Goal: Complete application form

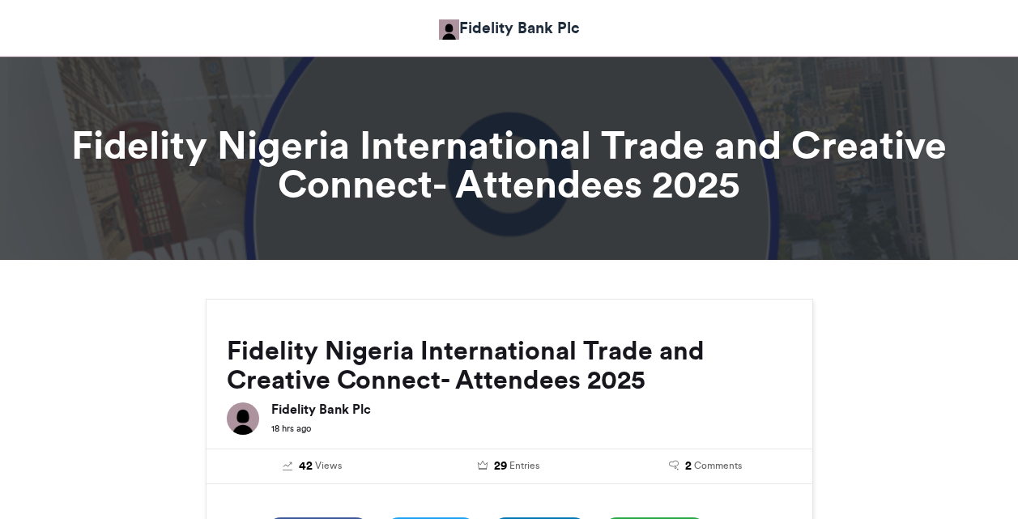
scroll to position [997, 0]
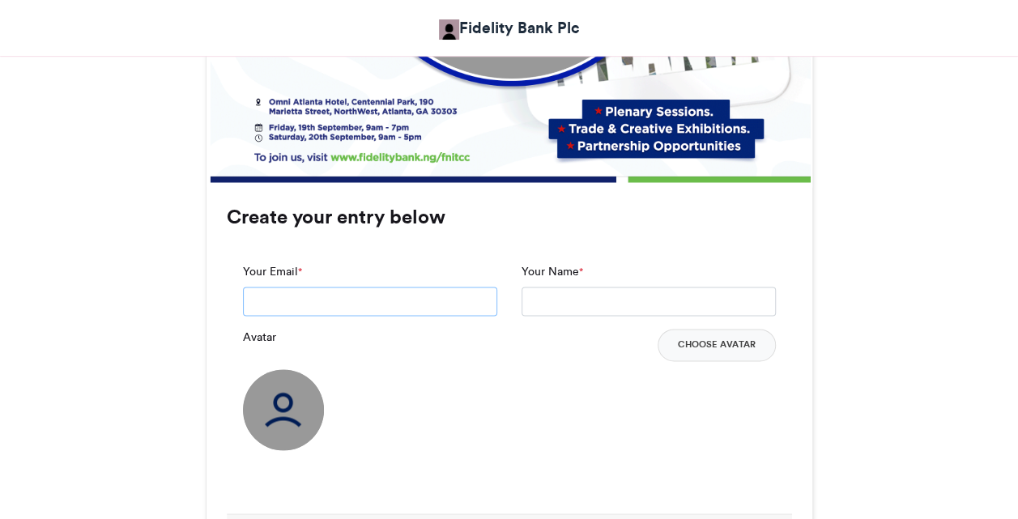
click at [428, 292] on input "Your Email *" at bounding box center [370, 301] width 254 height 29
type input "**********"
click at [559, 298] on input "Your Name *" at bounding box center [649, 301] width 254 height 29
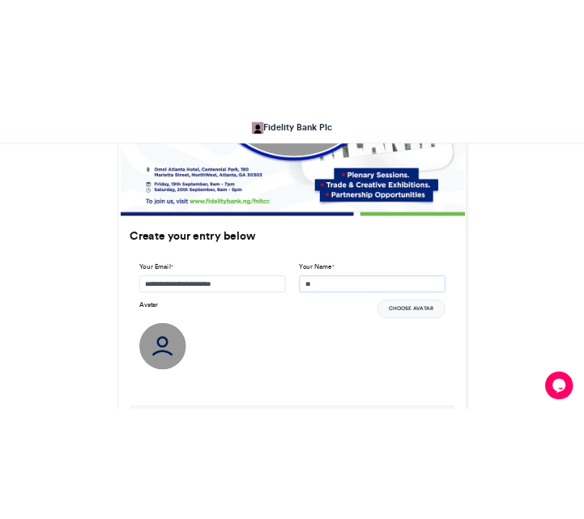
scroll to position [0, 0]
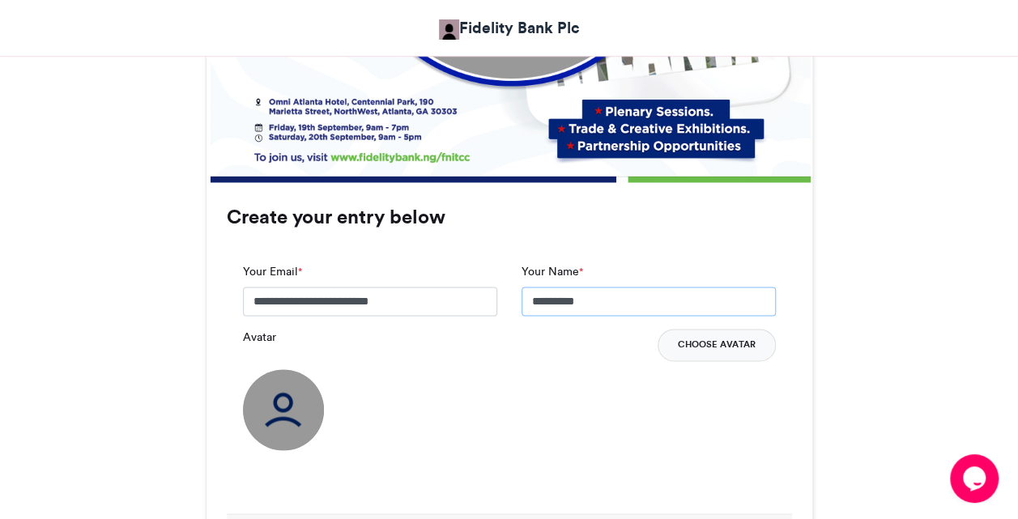
type input "*********"
click at [698, 348] on button "Choose Avatar" at bounding box center [717, 345] width 118 height 32
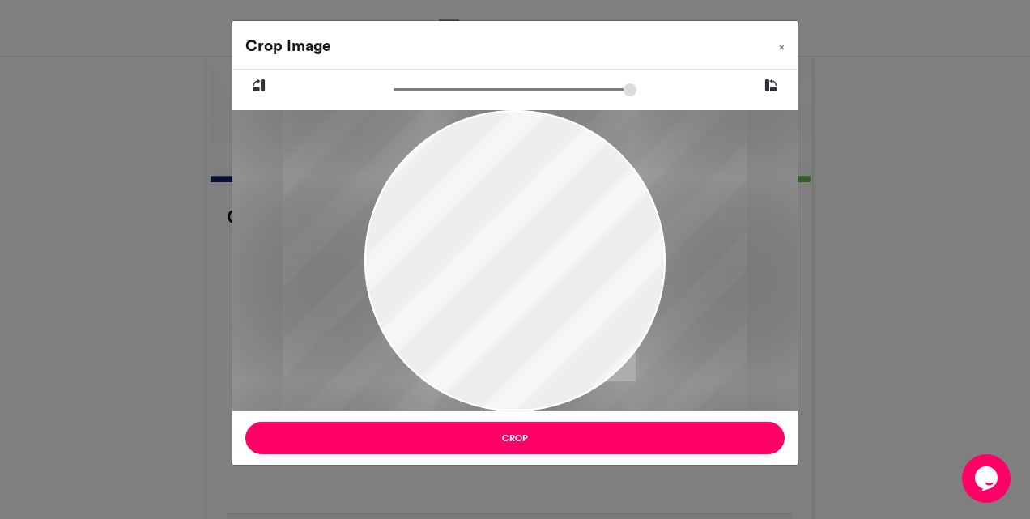
type input "******"
drag, startPoint x: 404, startPoint y: 93, endPoint x: 316, endPoint y: 108, distance: 89.5
click at [394, 97] on input "zoom" at bounding box center [515, 89] width 243 height 15
click at [784, 47] on span "×" at bounding box center [782, 47] width 6 height 10
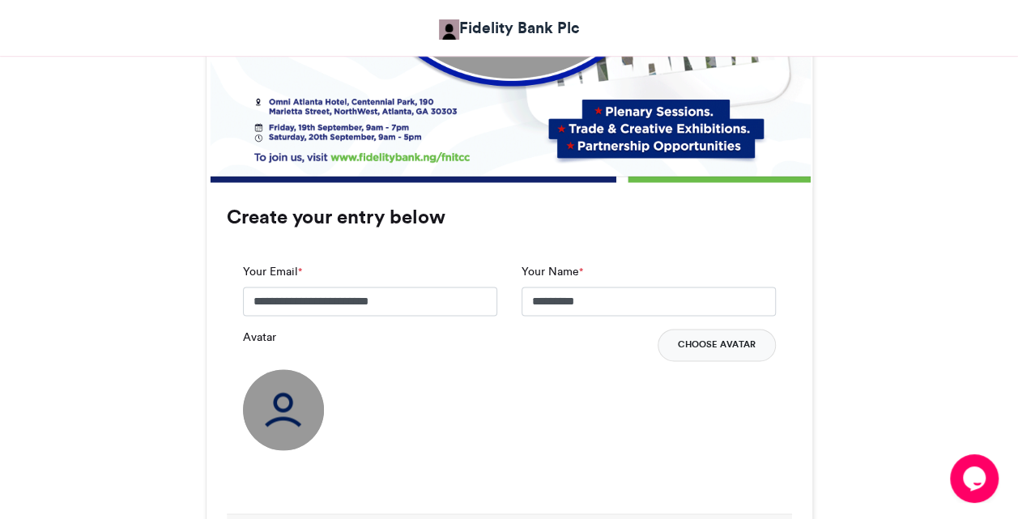
click at [688, 345] on button "Choose Avatar" at bounding box center [717, 345] width 118 height 32
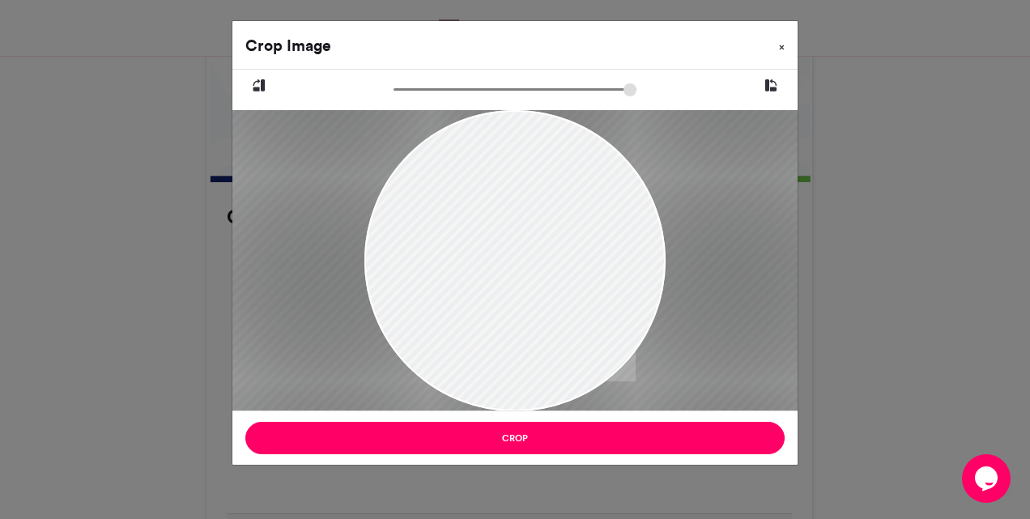
click at [786, 48] on button "×" at bounding box center [782, 43] width 32 height 45
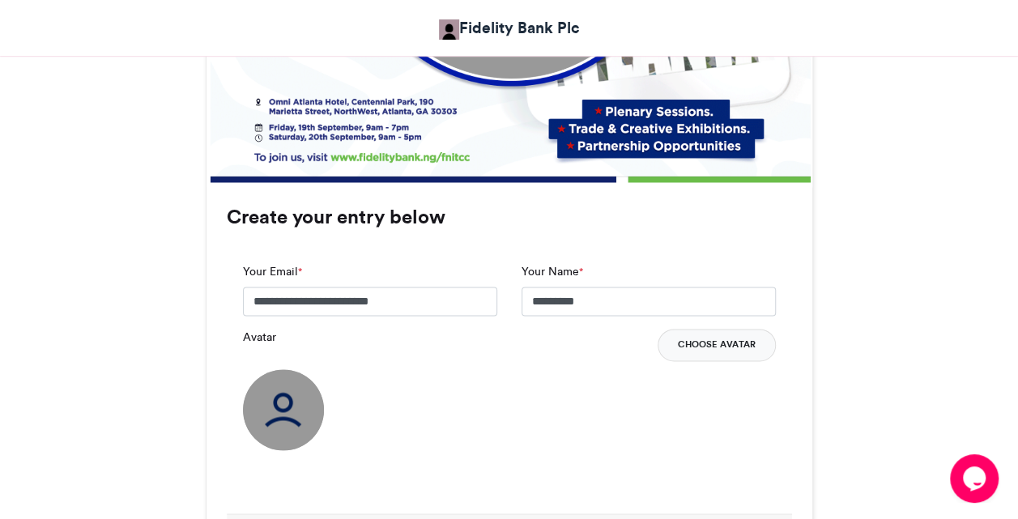
click at [670, 338] on button "Choose Avatar" at bounding box center [717, 345] width 118 height 32
click at [700, 344] on button "Choose Avatar" at bounding box center [717, 345] width 118 height 32
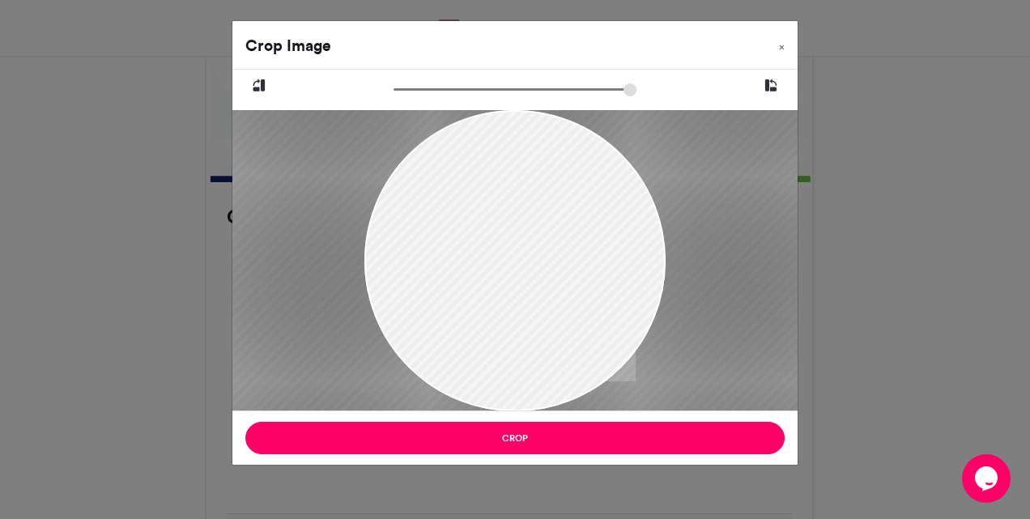
drag, startPoint x: 428, startPoint y: 288, endPoint x: 561, endPoint y: 287, distance: 132.8
click at [561, 287] on div at bounding box center [648, 260] width 997 height 301
click at [772, 83] on icon at bounding box center [771, 85] width 15 height 21
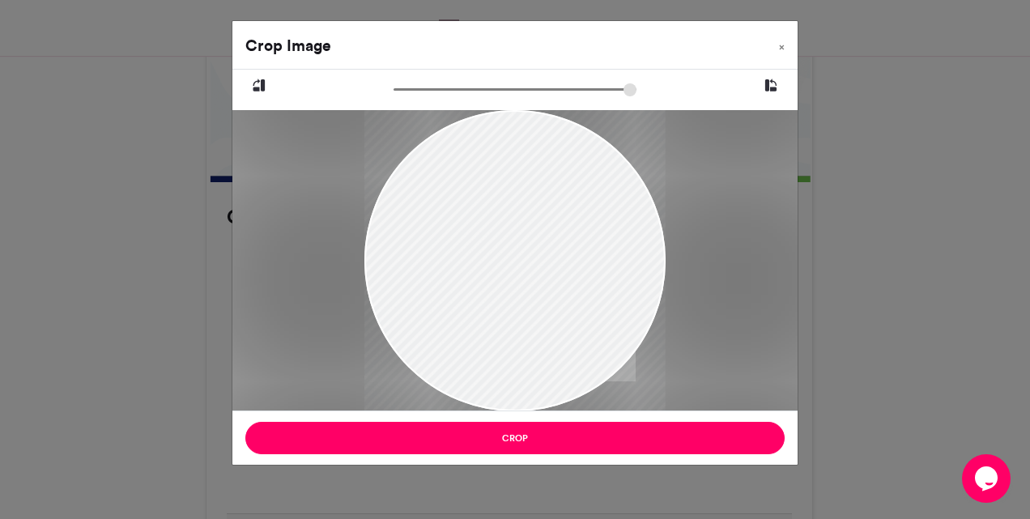
click at [772, 83] on icon at bounding box center [771, 85] width 15 height 21
drag, startPoint x: 559, startPoint y: 339, endPoint x: 543, endPoint y: 331, distance: 17.8
click at [543, 331] on div at bounding box center [632, 260] width 997 height 301
drag, startPoint x: 382, startPoint y: 188, endPoint x: 383, endPoint y: 207, distance: 19.5
click at [383, 207] on div at bounding box center [632, 260] width 997 height 301
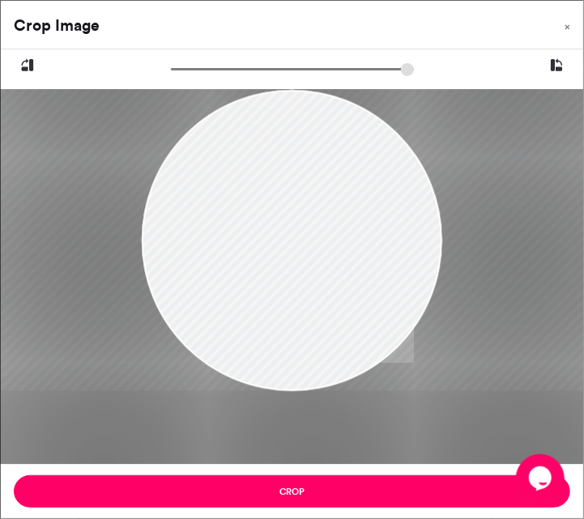
click at [333, 298] on div at bounding box center [292, 240] width 301 height 301
click at [530, 133] on div at bounding box center [316, 200] width 811 height 220
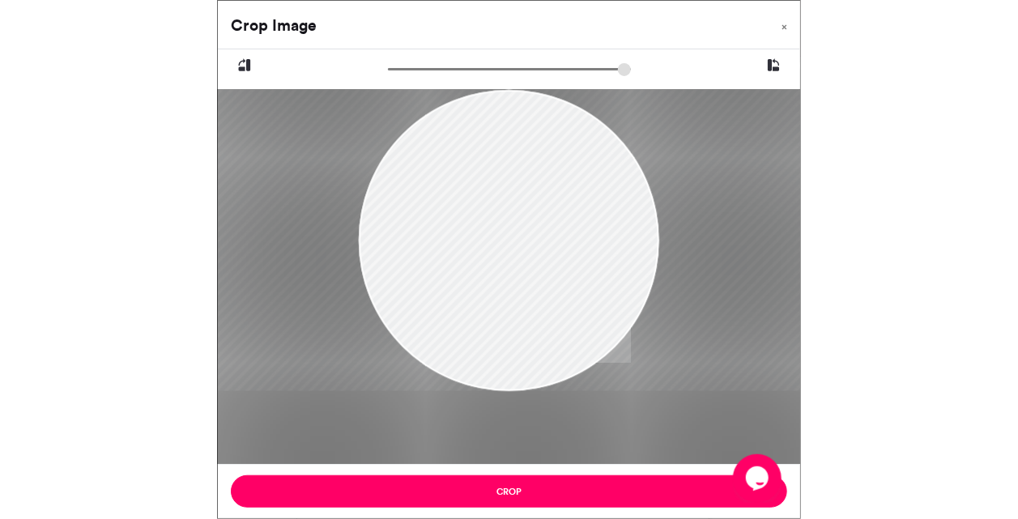
scroll to position [1386, 0]
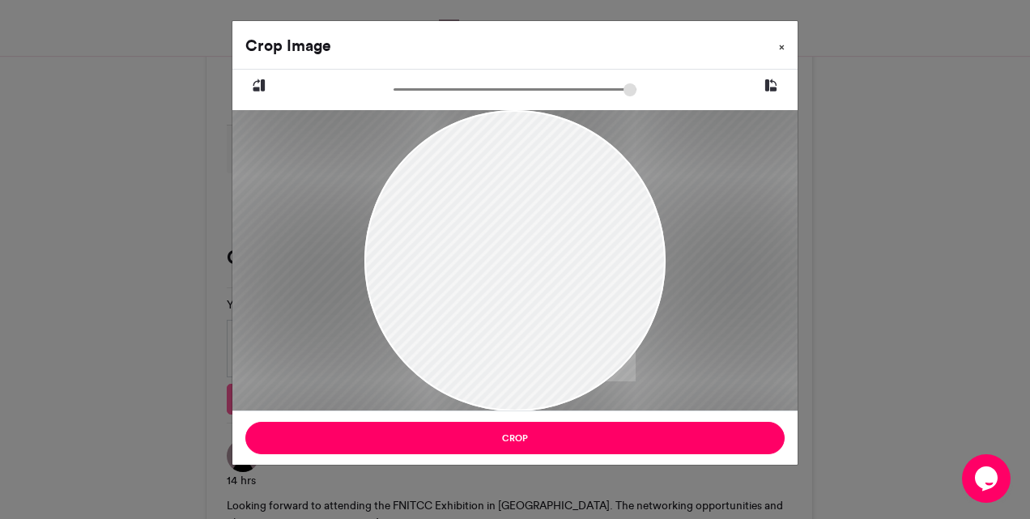
click at [790, 47] on button "×" at bounding box center [782, 43] width 32 height 45
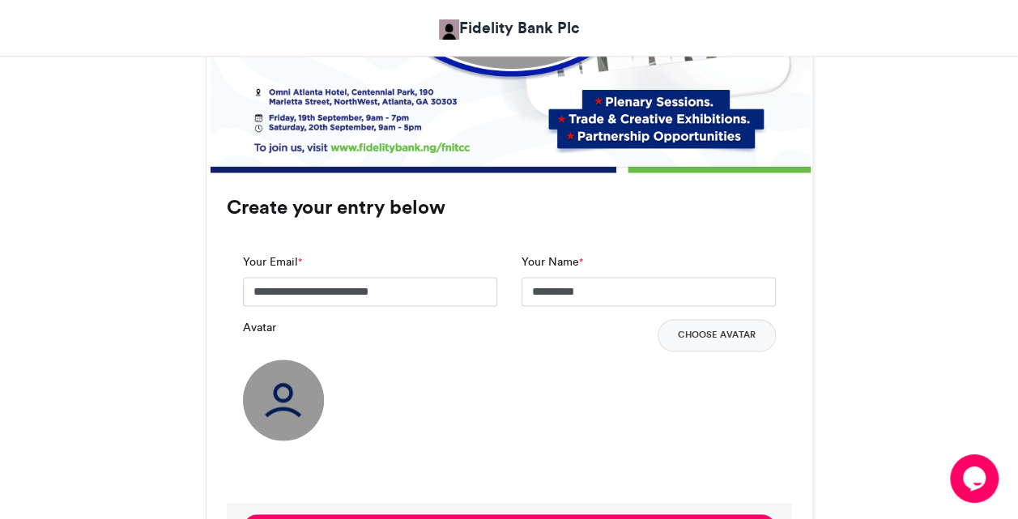
scroll to position [1004, 0]
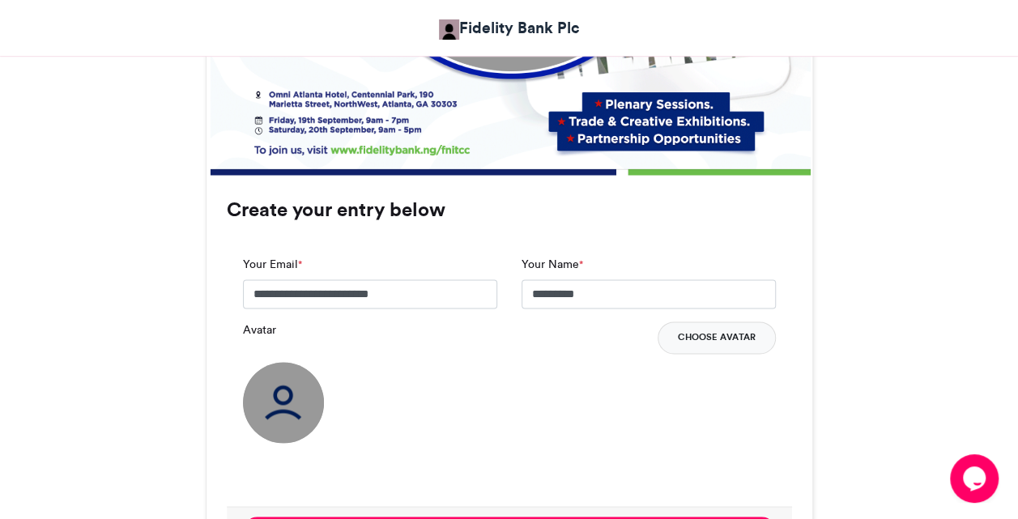
click at [711, 338] on button "Choose Avatar" at bounding box center [717, 338] width 118 height 32
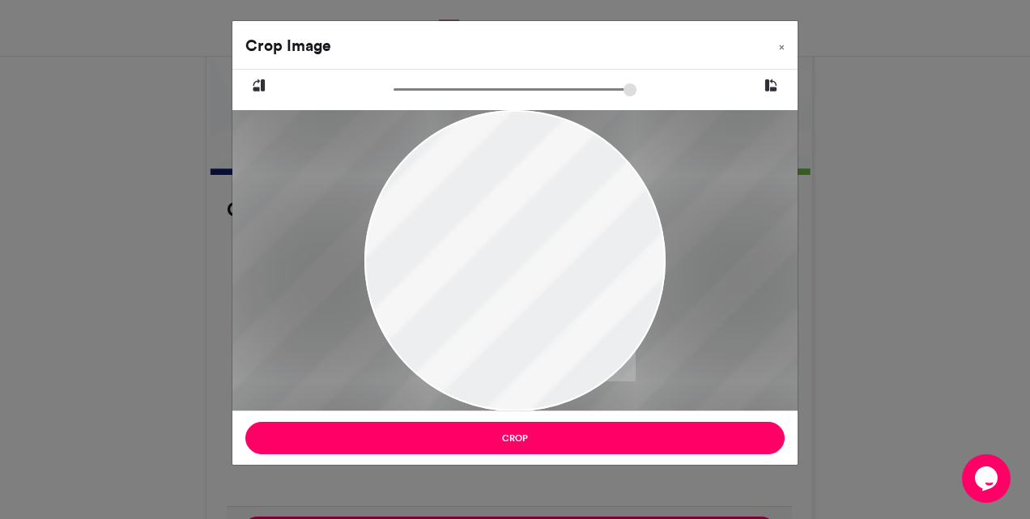
drag, startPoint x: 711, startPoint y: 338, endPoint x: 596, endPoint y: 289, distance: 124.8
click at [596, 289] on div at bounding box center [693, 260] width 996 height 301
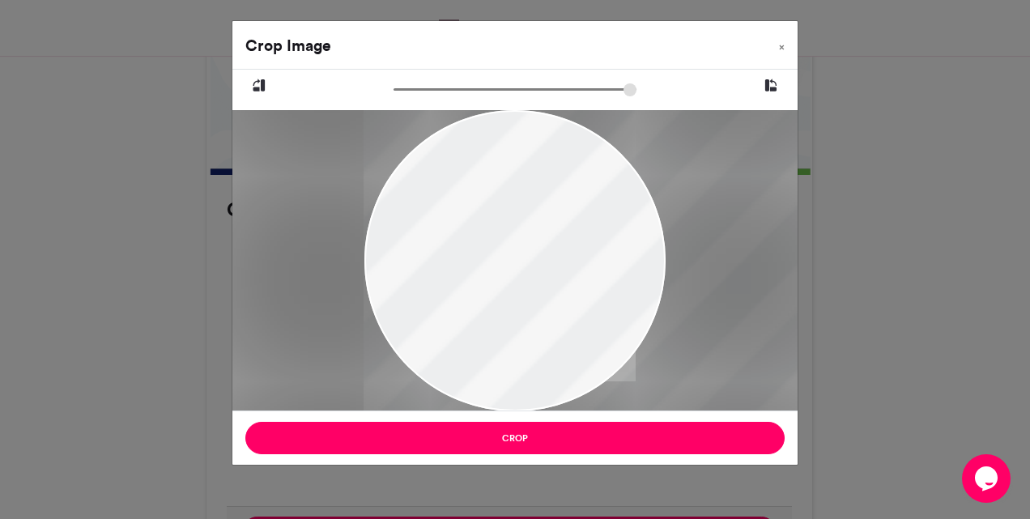
drag, startPoint x: 559, startPoint y: 295, endPoint x: 708, endPoint y: 319, distance: 151.0
click at [708, 319] on div at bounding box center [862, 260] width 996 height 301
type input "******"
drag, startPoint x: 399, startPoint y: 91, endPoint x: 292, endPoint y: 128, distance: 114.0
click at [394, 97] on input "zoom" at bounding box center [515, 89] width 243 height 15
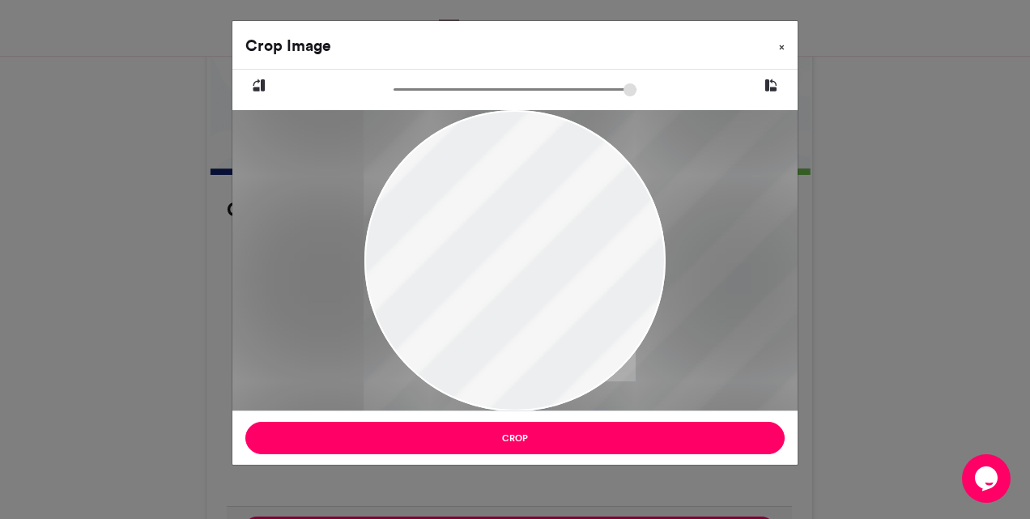
click at [782, 50] on span "×" at bounding box center [782, 47] width 6 height 10
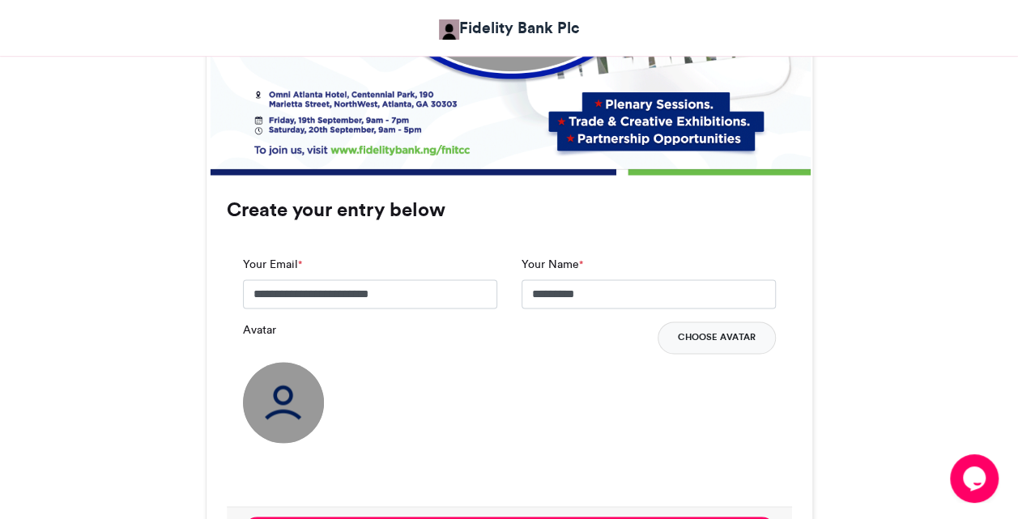
click at [688, 330] on button "Choose Avatar" at bounding box center [717, 338] width 118 height 32
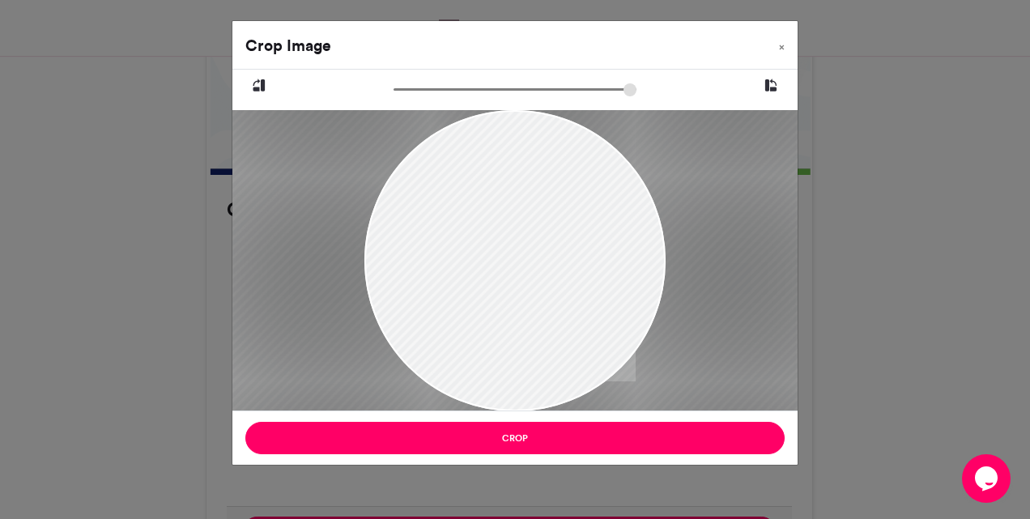
drag, startPoint x: 420, startPoint y: 284, endPoint x: 614, endPoint y: 283, distance: 194.4
click at [614, 283] on div at bounding box center [652, 260] width 997 height 301
drag, startPoint x: 572, startPoint y: 267, endPoint x: 763, endPoint y: 305, distance: 194.7
click at [763, 305] on div at bounding box center [862, 260] width 997 height 301
drag, startPoint x: 590, startPoint y: 279, endPoint x: 617, endPoint y: 277, distance: 26.8
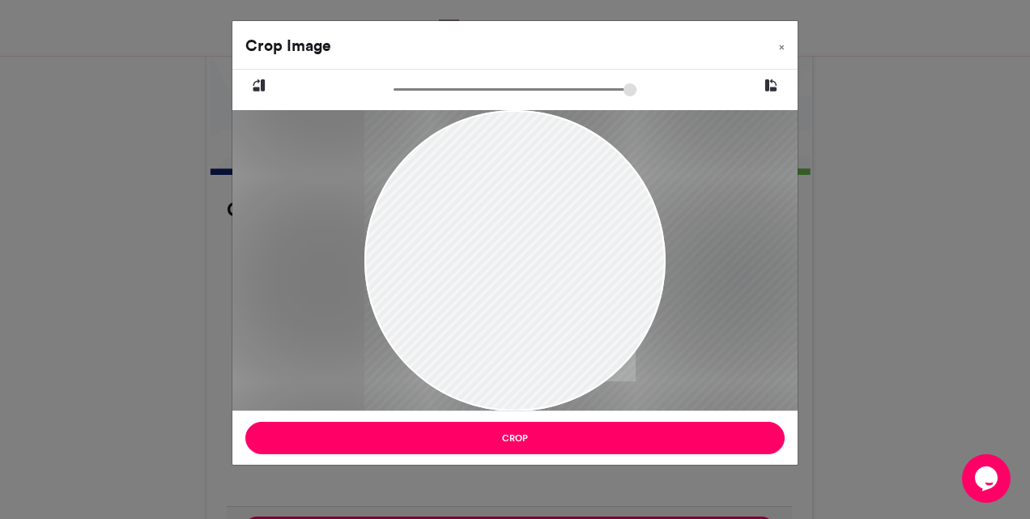
click at [617, 277] on div at bounding box center [862, 260] width 997 height 301
drag, startPoint x: 570, startPoint y: 286, endPoint x: 581, endPoint y: 286, distance: 11.3
click at [581, 286] on div at bounding box center [845, 260] width 997 height 301
drag, startPoint x: 581, startPoint y: 286, endPoint x: 713, endPoint y: 257, distance: 134.4
click at [713, 257] on div at bounding box center [862, 260] width 997 height 301
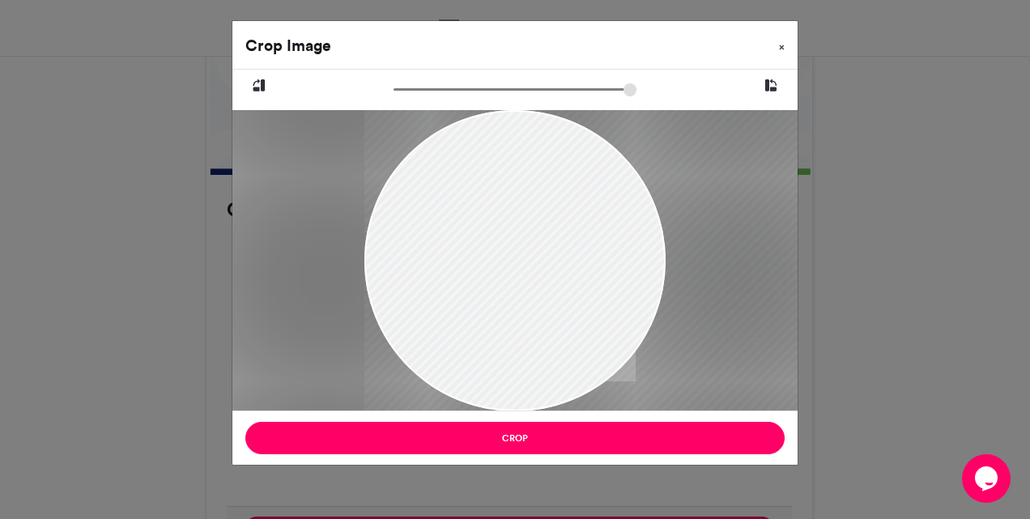
click at [779, 47] on span "×" at bounding box center [782, 47] width 6 height 10
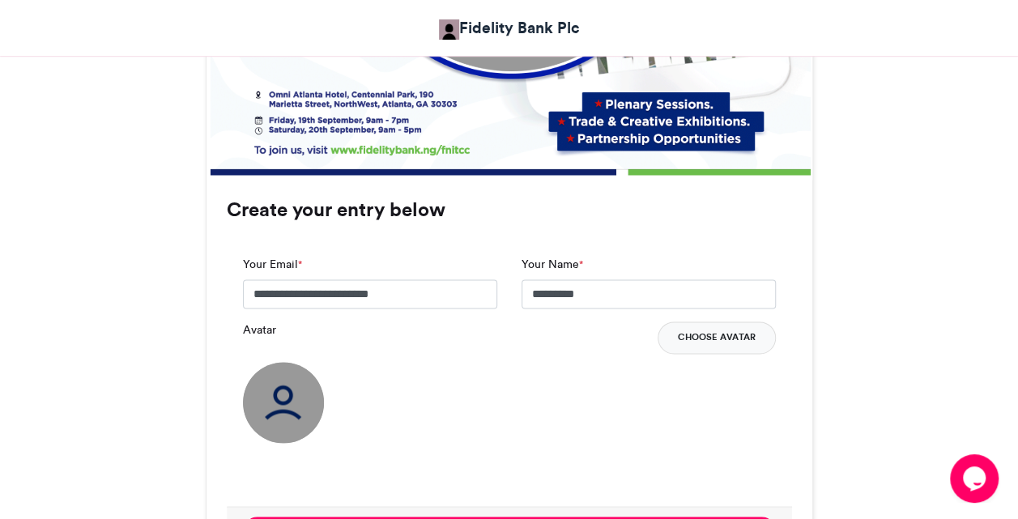
click at [679, 329] on button "Choose Avatar" at bounding box center [717, 338] width 118 height 32
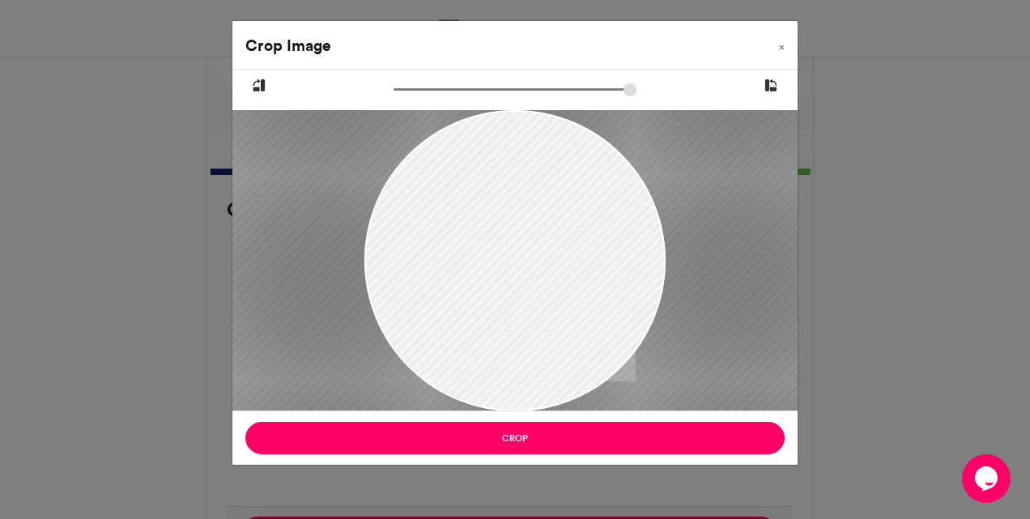
click at [500, 266] on div at bounding box center [515, 260] width 996 height 301
drag, startPoint x: 590, startPoint y: 270, endPoint x: 858, endPoint y: 305, distance: 271.0
click at [858, 305] on div "Crop Image × Crop" at bounding box center [515, 259] width 1030 height 519
drag, startPoint x: 614, startPoint y: 297, endPoint x: 836, endPoint y: 317, distance: 222.8
click at [836, 317] on div "Crop Image × Crop" at bounding box center [515, 259] width 1030 height 519
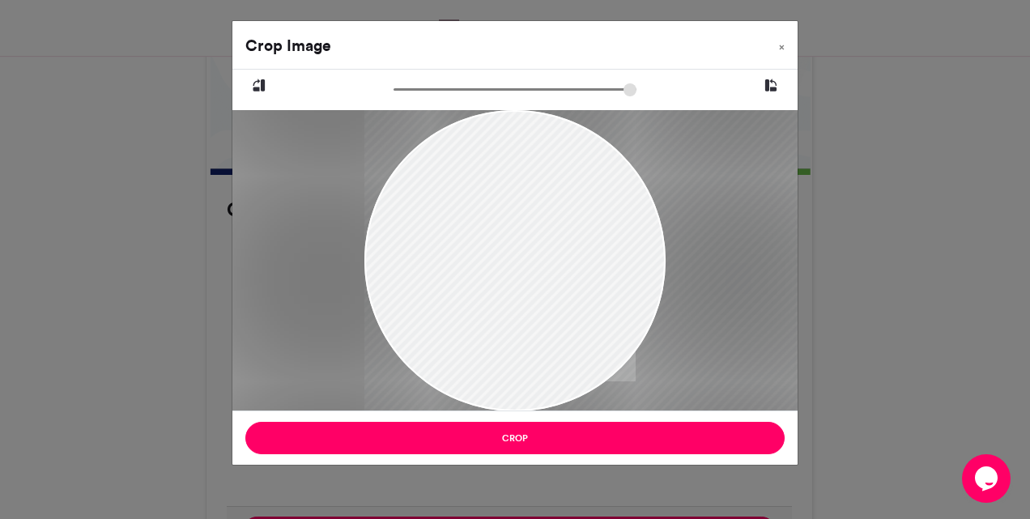
drag, startPoint x: 587, startPoint y: 307, endPoint x: 640, endPoint y: 317, distance: 53.7
click at [640, 317] on div at bounding box center [862, 260] width 996 height 301
click at [782, 46] on span "×" at bounding box center [782, 47] width 6 height 10
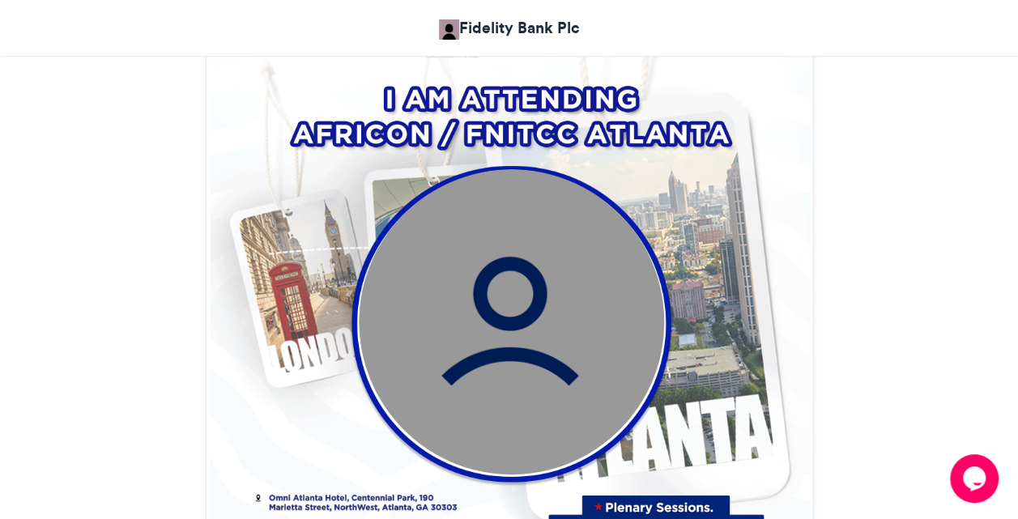
scroll to position [588, 0]
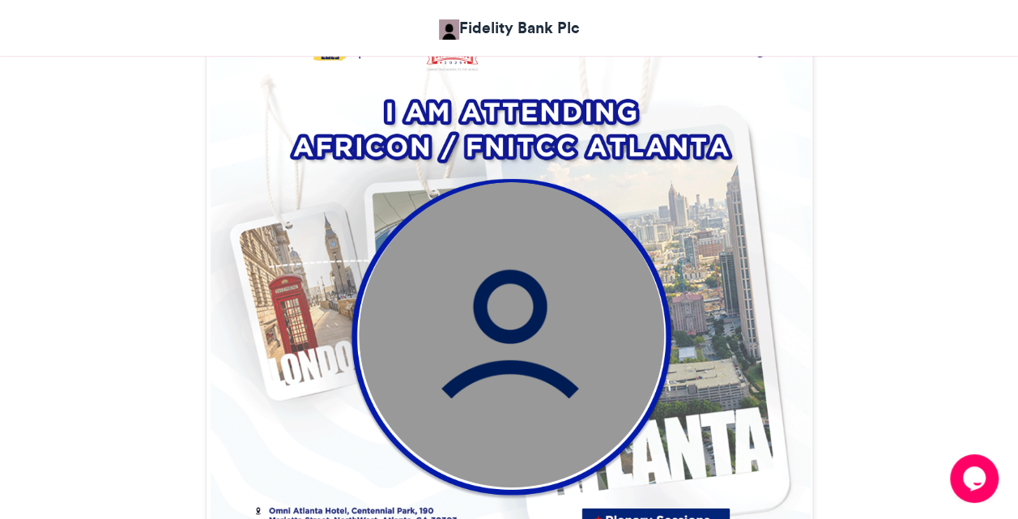
click at [491, 297] on img at bounding box center [511, 333] width 305 height 305
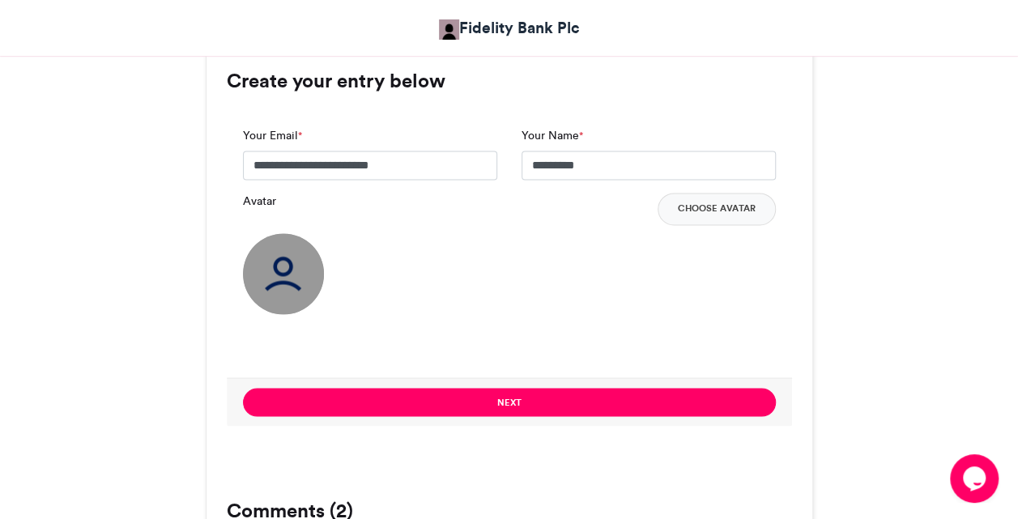
scroll to position [1041, 0]
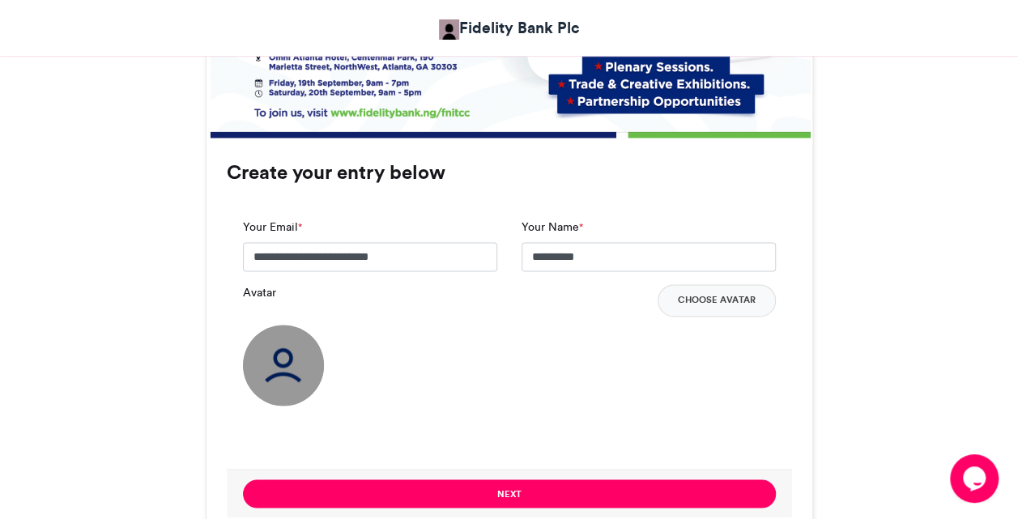
click at [283, 378] on img at bounding box center [283, 365] width 81 height 81
click at [704, 298] on button "Choose Avatar" at bounding box center [717, 300] width 118 height 32
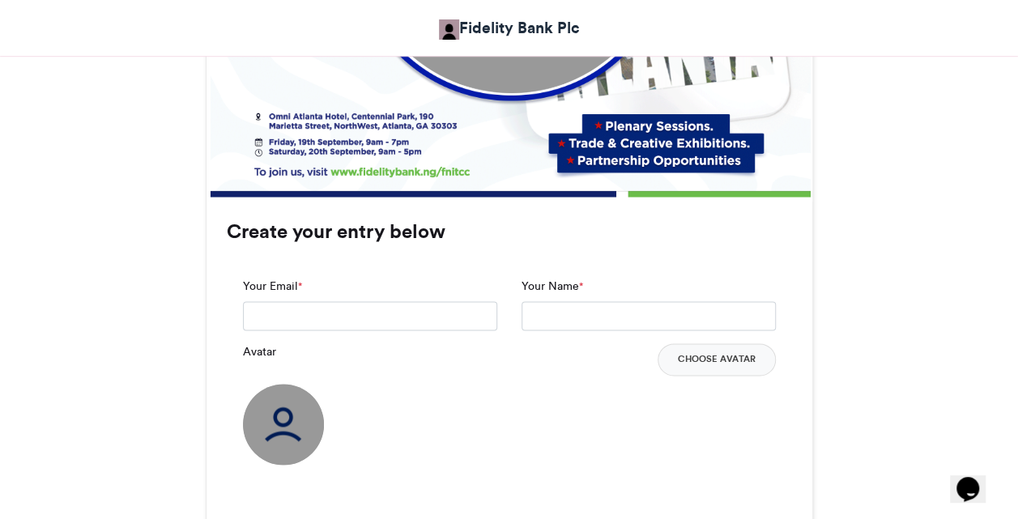
scroll to position [984, 0]
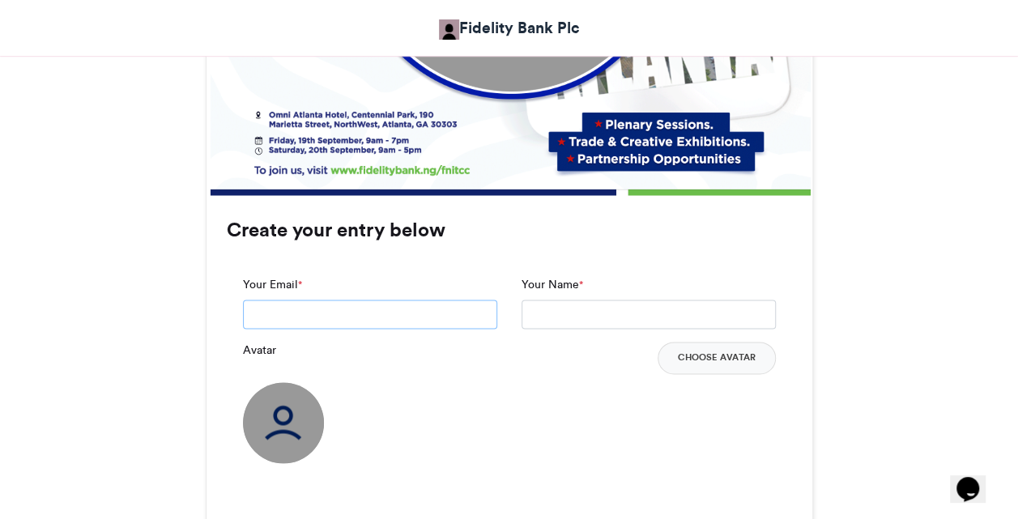
click at [469, 300] on input "Your Email *" at bounding box center [370, 314] width 254 height 29
type input "**********"
click at [537, 311] on input "Your Name *" at bounding box center [649, 314] width 254 height 29
type input "*********"
click at [718, 352] on button "Choose Avatar" at bounding box center [717, 358] width 118 height 32
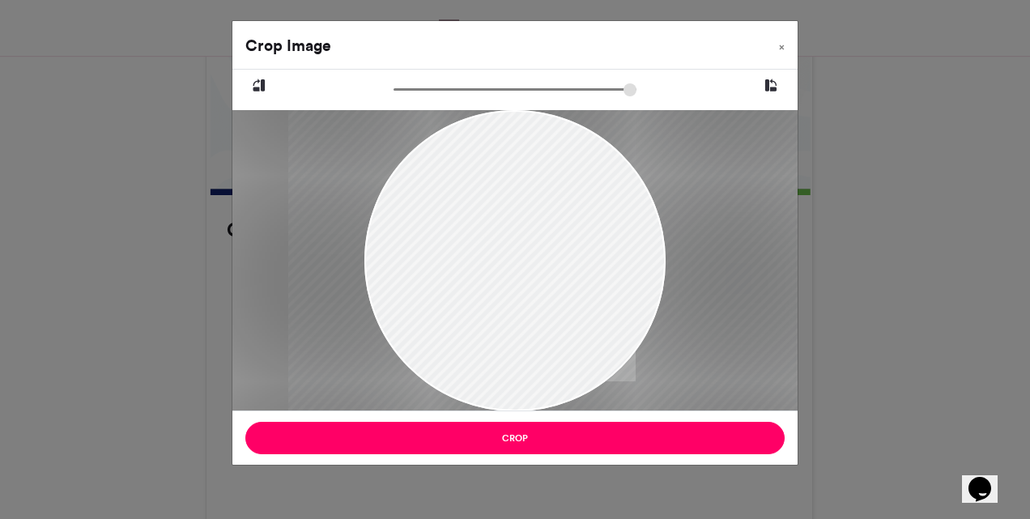
drag, startPoint x: 431, startPoint y: 286, endPoint x: 777, endPoint y: 197, distance: 357.9
click at [777, 197] on div at bounding box center [786, 260] width 996 height 301
drag, startPoint x: 604, startPoint y: 269, endPoint x: 703, endPoint y: 270, distance: 98.8
click at [703, 270] on div at bounding box center [862, 260] width 996 height 301
click at [781, 49] on span "×" at bounding box center [782, 47] width 6 height 10
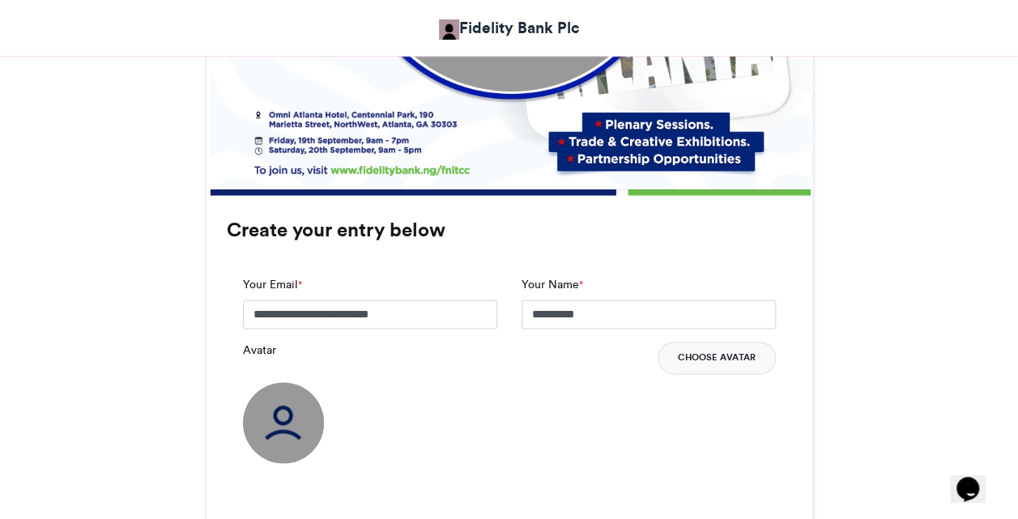
click at [687, 355] on button "Choose Avatar" at bounding box center [717, 358] width 118 height 32
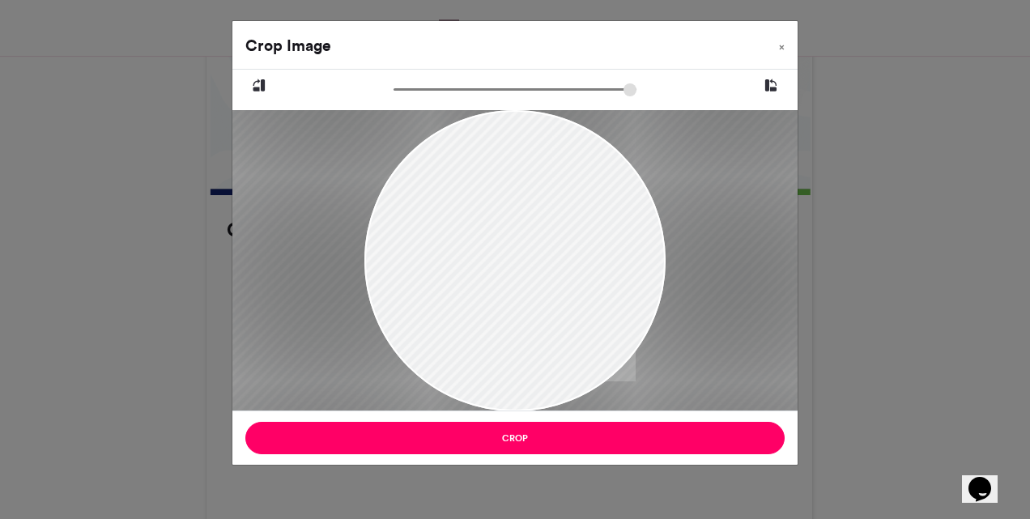
drag, startPoint x: 433, startPoint y: 288, endPoint x: 557, endPoint y: 292, distance: 124.0
click at [557, 292] on div at bounding box center [639, 260] width 997 height 301
click at [784, 48] on span "×" at bounding box center [782, 47] width 6 height 10
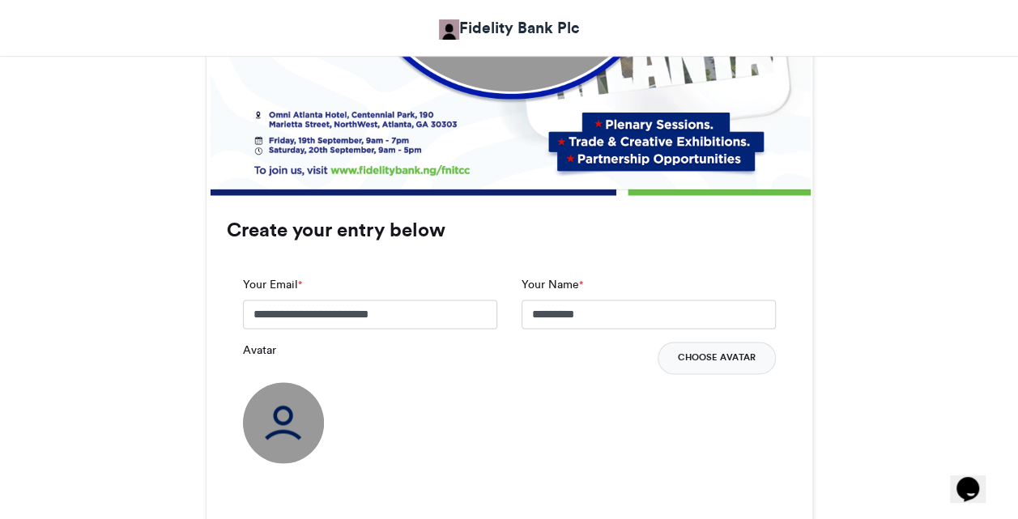
click at [701, 352] on button "Choose Avatar" at bounding box center [717, 358] width 118 height 32
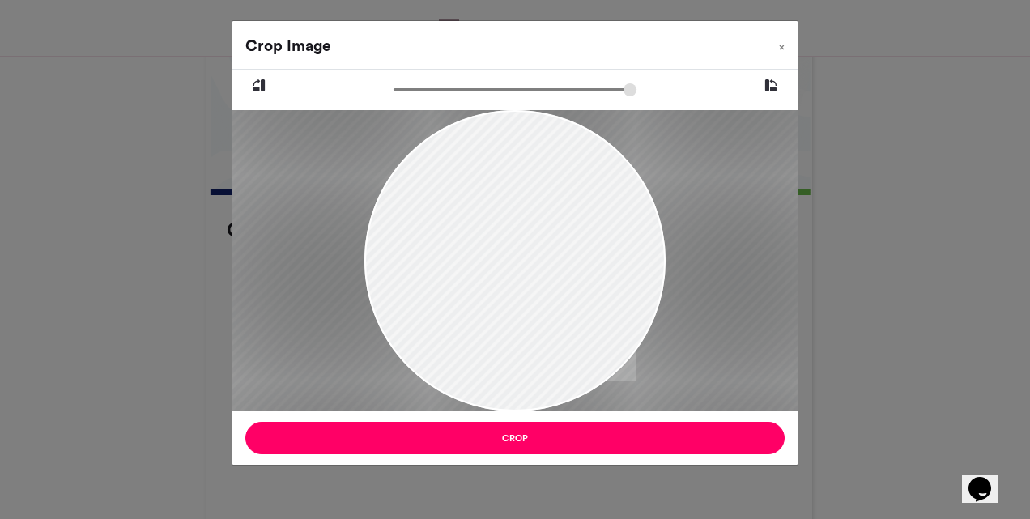
drag, startPoint x: 460, startPoint y: 287, endPoint x: 582, endPoint y: 266, distance: 124.0
click at [582, 266] on div at bounding box center [637, 260] width 997 height 301
click at [782, 49] on span "×" at bounding box center [782, 47] width 6 height 10
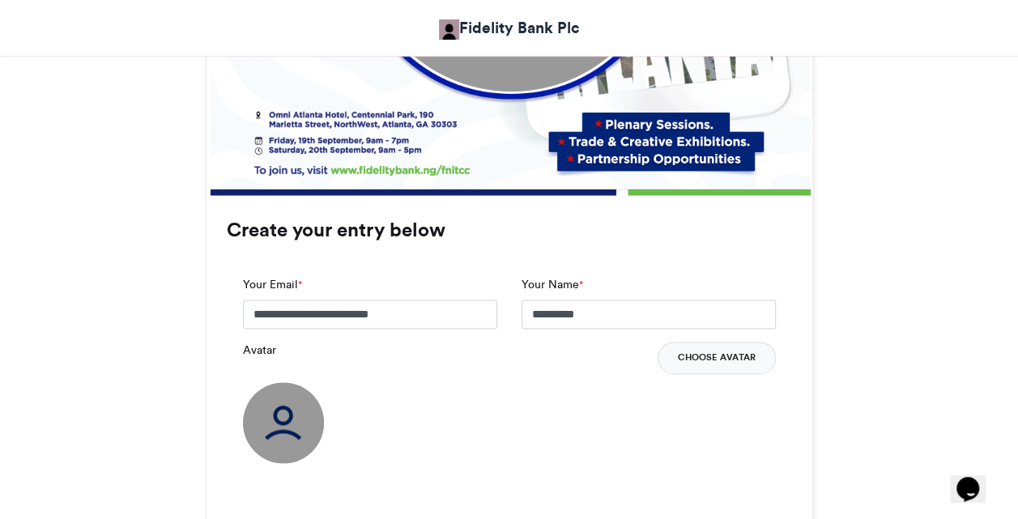
click at [700, 354] on button "Choose Avatar" at bounding box center [717, 358] width 118 height 32
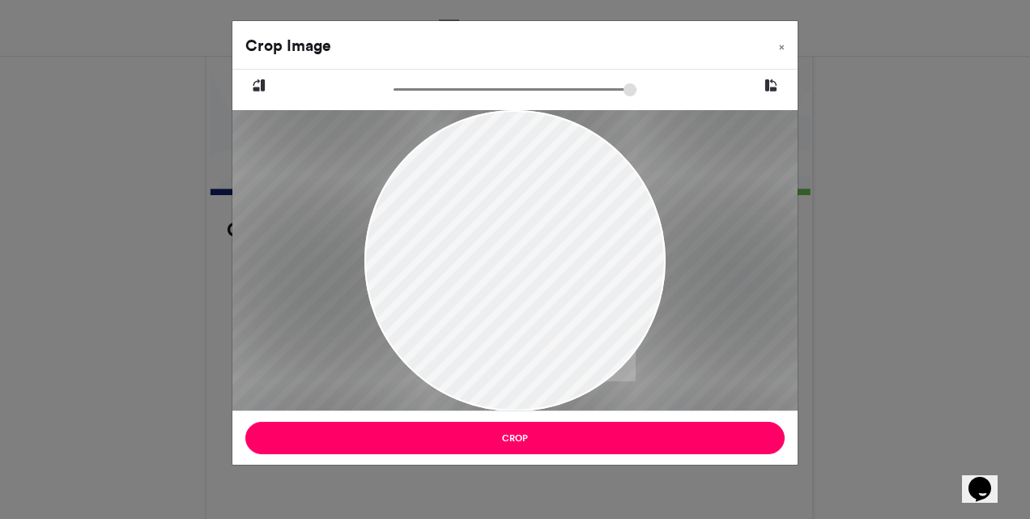
drag, startPoint x: 433, startPoint y: 285, endPoint x: 551, endPoint y: 283, distance: 117.4
click at [551, 283] on div at bounding box center [632, 260] width 997 height 301
click at [781, 48] on span "×" at bounding box center [782, 47] width 6 height 10
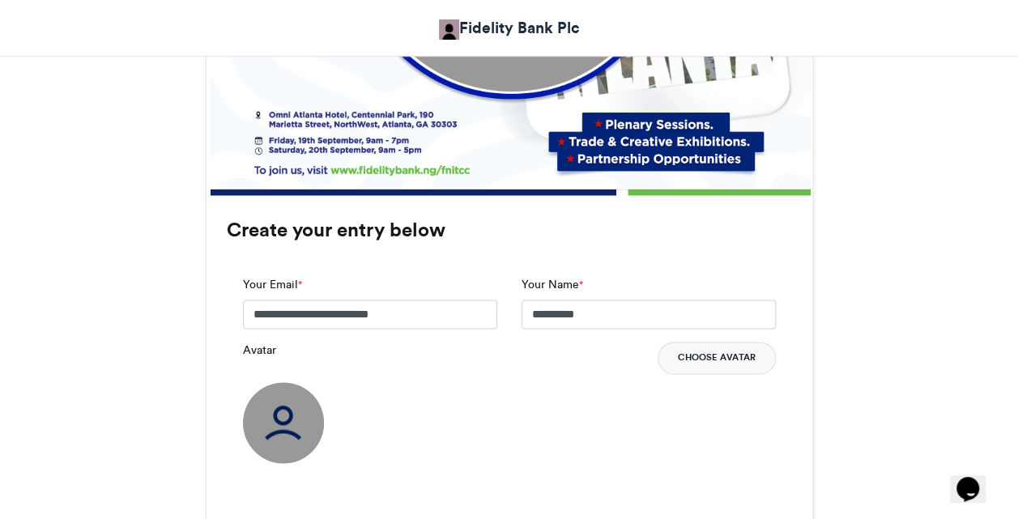
click at [682, 350] on button "Choose Avatar" at bounding box center [717, 358] width 118 height 32
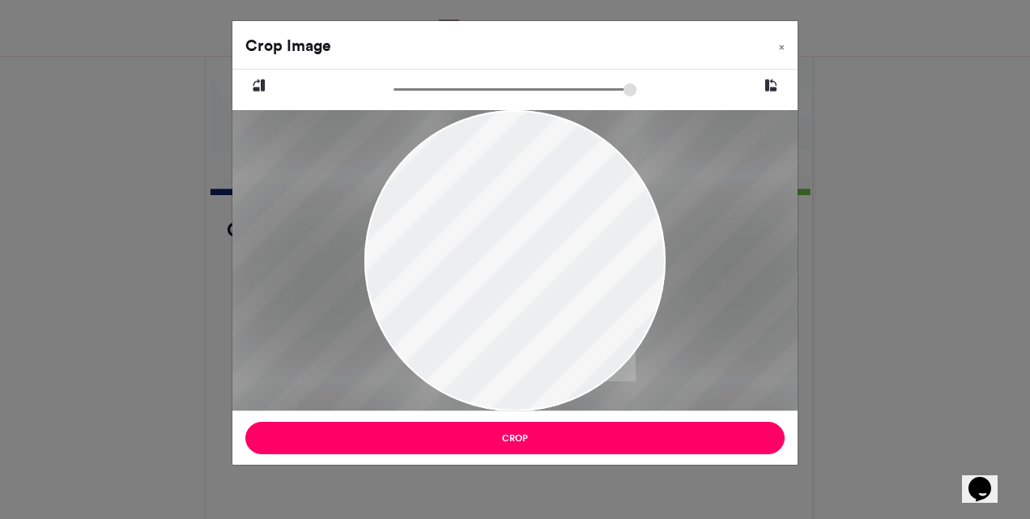
drag, startPoint x: 447, startPoint y: 287, endPoint x: 562, endPoint y: 300, distance: 115.8
click at [562, 300] on div at bounding box center [630, 260] width 997 height 301
click at [782, 42] on span "×" at bounding box center [782, 47] width 6 height 10
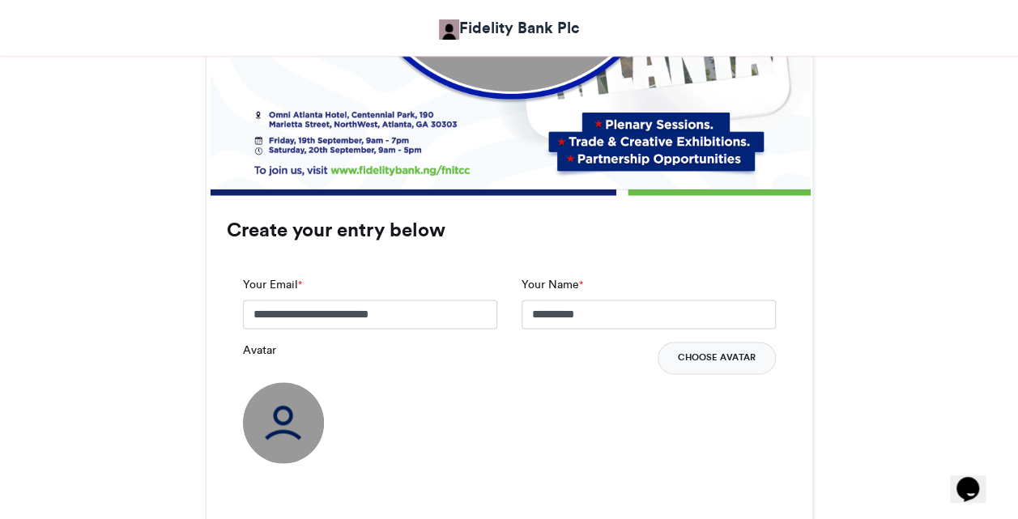
click at [684, 359] on button "Choose Avatar" at bounding box center [717, 358] width 118 height 32
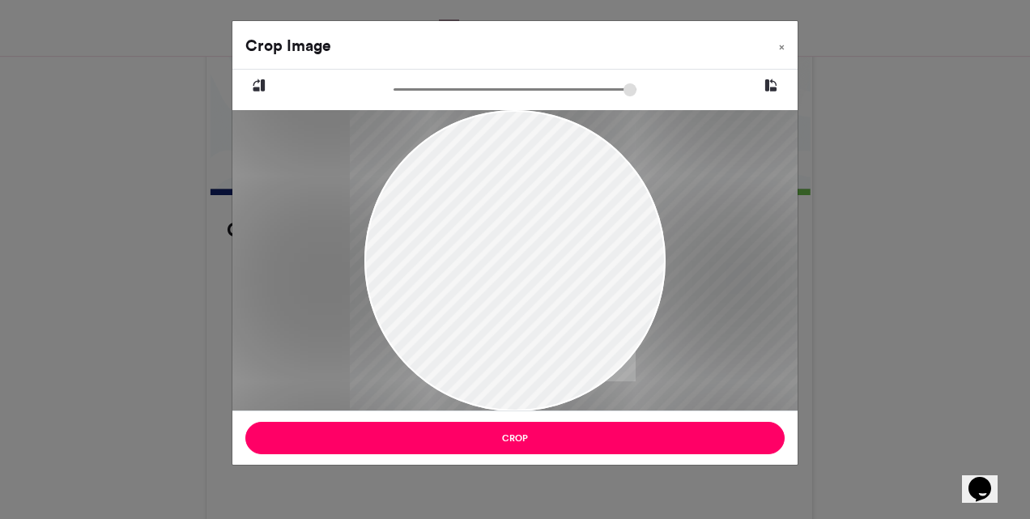
drag, startPoint x: 474, startPoint y: 270, endPoint x: 596, endPoint y: 280, distance: 122.7
click at [596, 280] on div at bounding box center [637, 260] width 574 height 301
click at [530, 245] on div at bounding box center [637, 260] width 574 height 301
drag, startPoint x: 402, startPoint y: 91, endPoint x: 471, endPoint y: 94, distance: 68.9
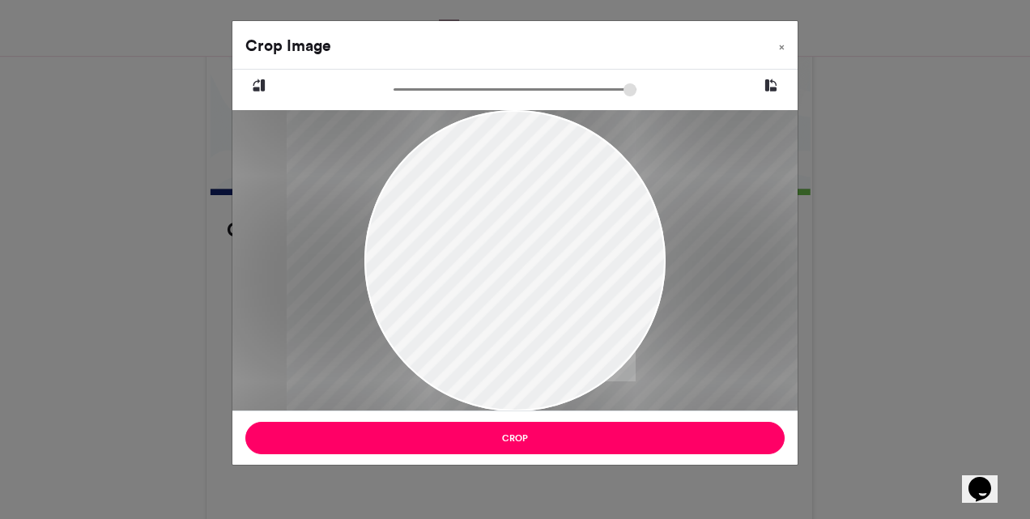
click at [471, 94] on input "zoom" at bounding box center [515, 89] width 243 height 15
drag, startPoint x: 454, startPoint y: 245, endPoint x: 620, endPoint y: 254, distance: 166.3
click at [620, 254] on div at bounding box center [764, 270] width 801 height 420
drag, startPoint x: 473, startPoint y: 92, endPoint x: 496, endPoint y: 91, distance: 23.5
click at [496, 91] on input "zoom" at bounding box center [515, 89] width 243 height 15
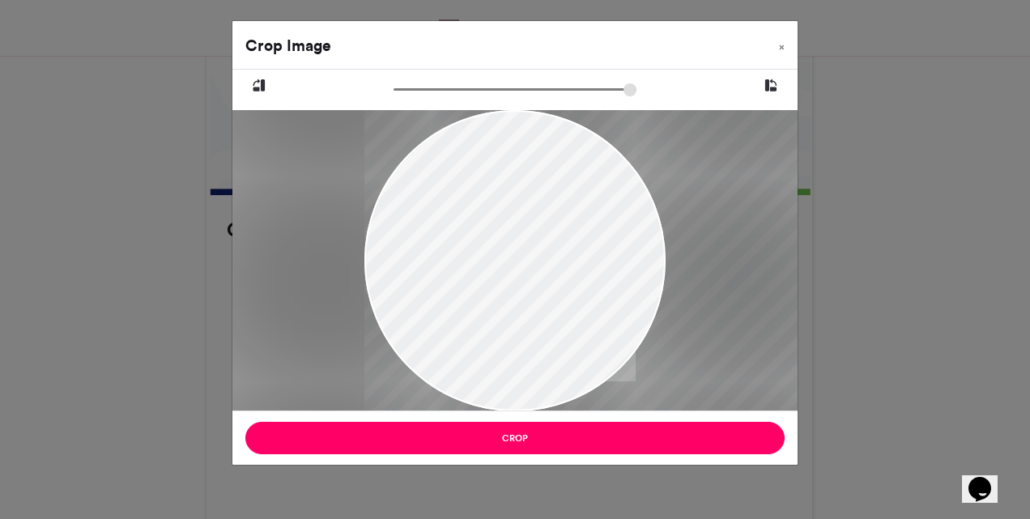
drag, startPoint x: 481, startPoint y: 230, endPoint x: 622, endPoint y: 215, distance: 141.7
click at [622, 215] on div at bounding box center [806, 255] width 884 height 463
drag, startPoint x: 496, startPoint y: 87, endPoint x: 513, endPoint y: 88, distance: 17.0
click at [513, 88] on input "zoom" at bounding box center [515, 89] width 243 height 15
drag, startPoint x: 510, startPoint y: 170, endPoint x: 554, endPoint y: 186, distance: 46.6
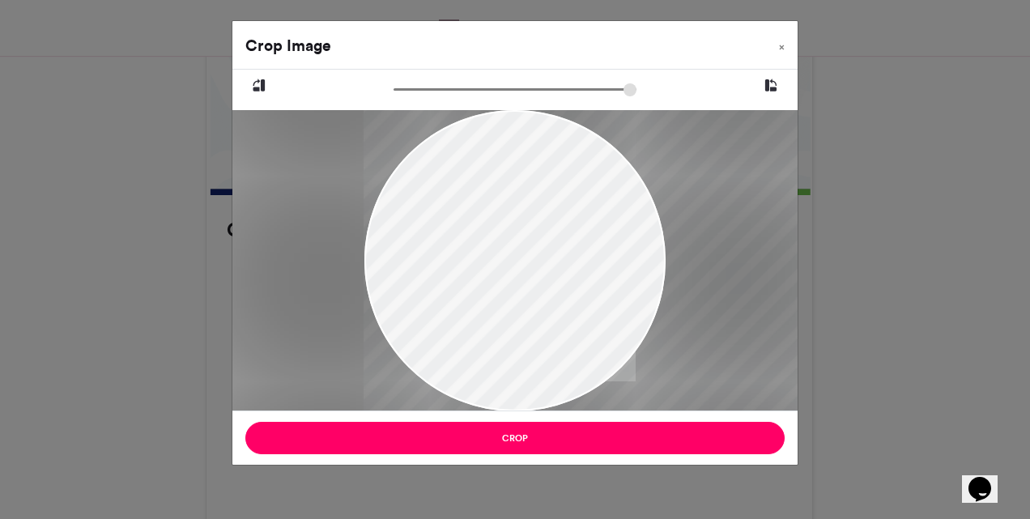
click at [554, 186] on div at bounding box center [833, 273] width 938 height 492
drag, startPoint x: 512, startPoint y: 93, endPoint x: 532, endPoint y: 93, distance: 20.2
type input "******"
click at [532, 93] on input "zoom" at bounding box center [515, 89] width 243 height 15
drag, startPoint x: 539, startPoint y: 188, endPoint x: 567, endPoint y: 186, distance: 27.6
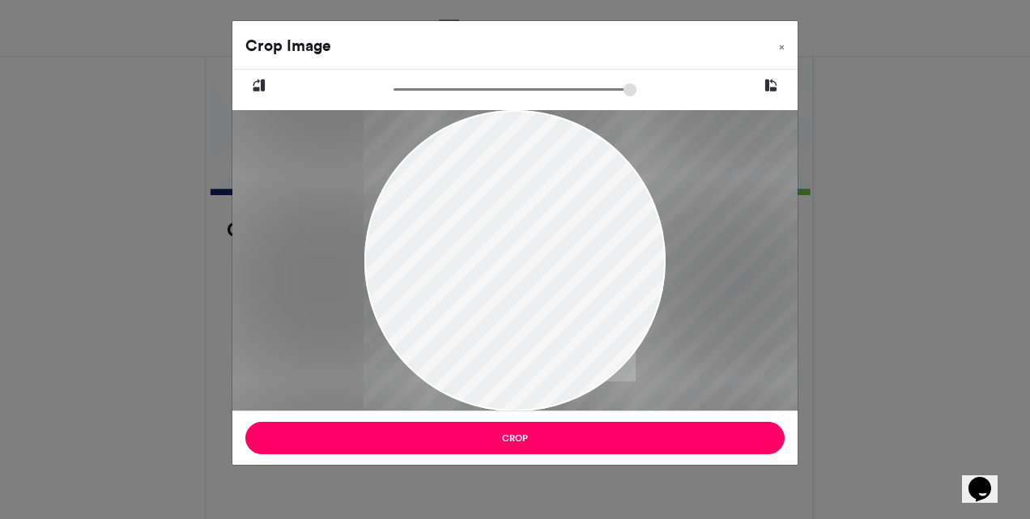
click at [567, 186] on div at bounding box center [863, 272] width 999 height 523
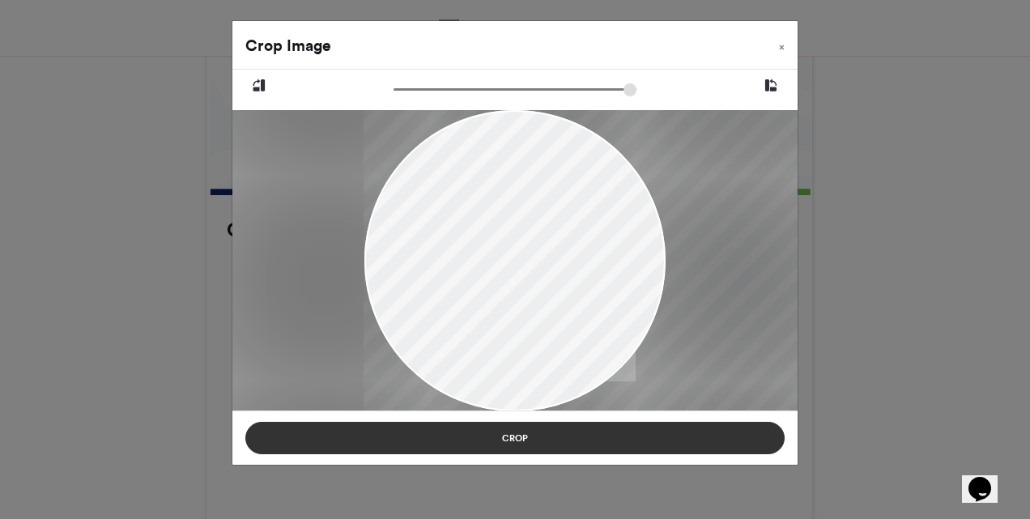
click at [575, 432] on button "Crop" at bounding box center [514, 438] width 539 height 32
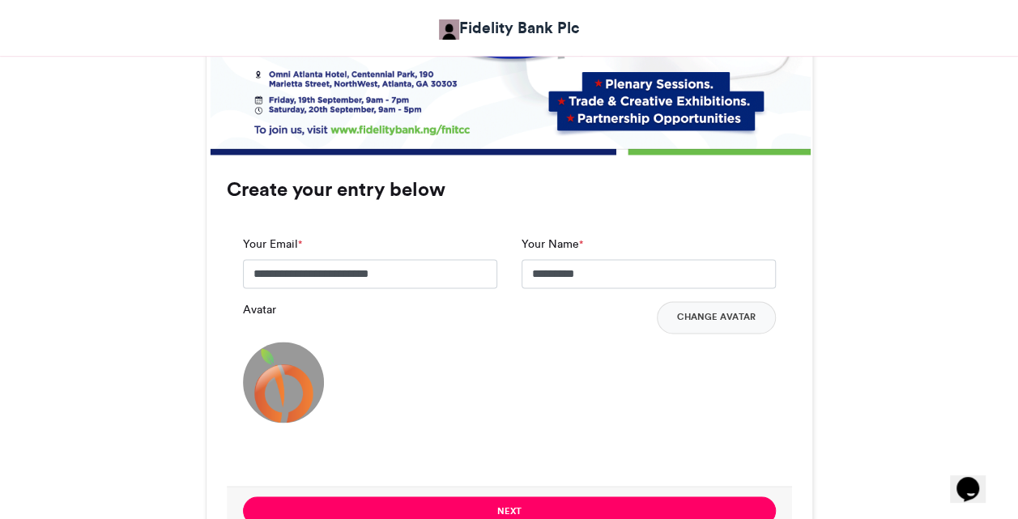
scroll to position [1024, 0]
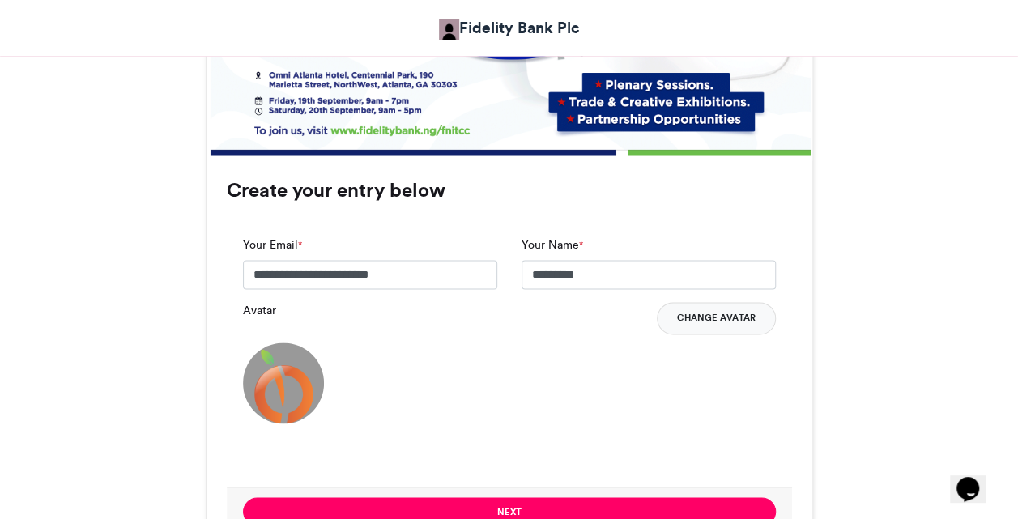
click at [727, 321] on button "Change Avatar" at bounding box center [716, 318] width 119 height 32
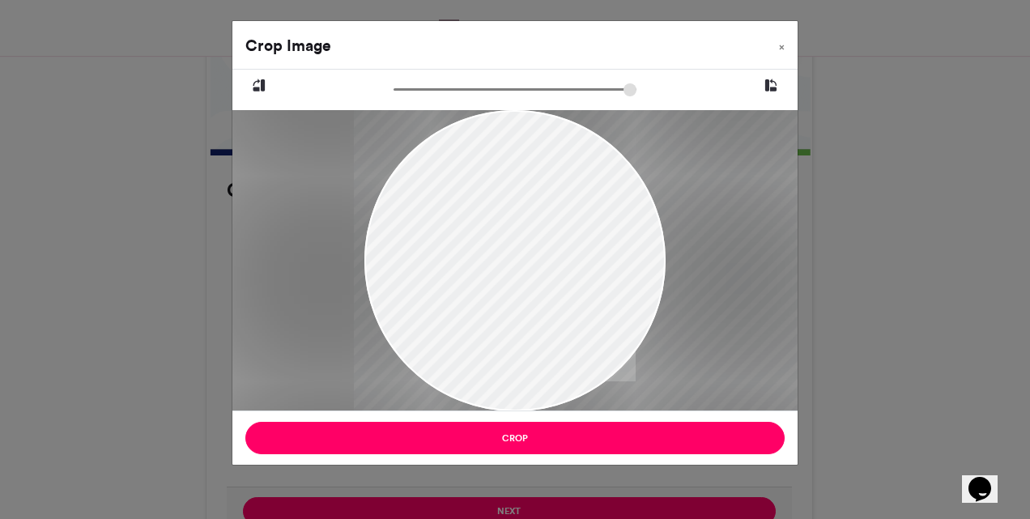
drag, startPoint x: 439, startPoint y: 266, endPoint x: 565, endPoint y: 275, distance: 126.7
click at [565, 275] on div at bounding box center [641, 260] width 574 height 301
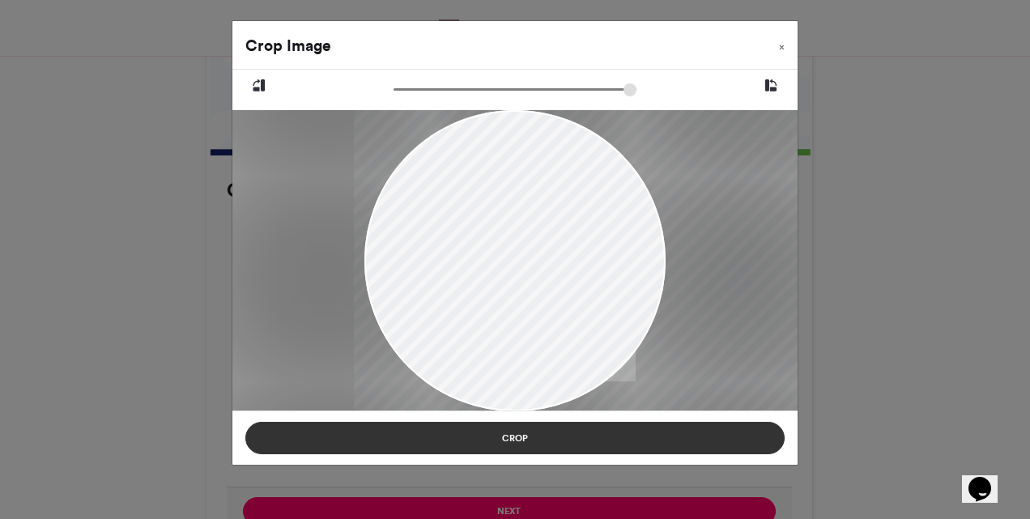
click at [560, 437] on button "Crop" at bounding box center [514, 438] width 539 height 32
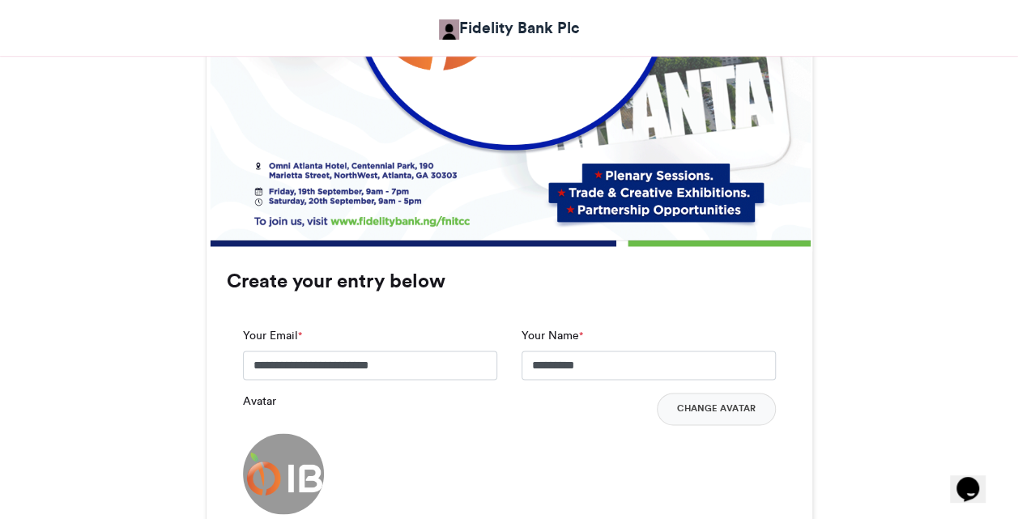
scroll to position [934, 0]
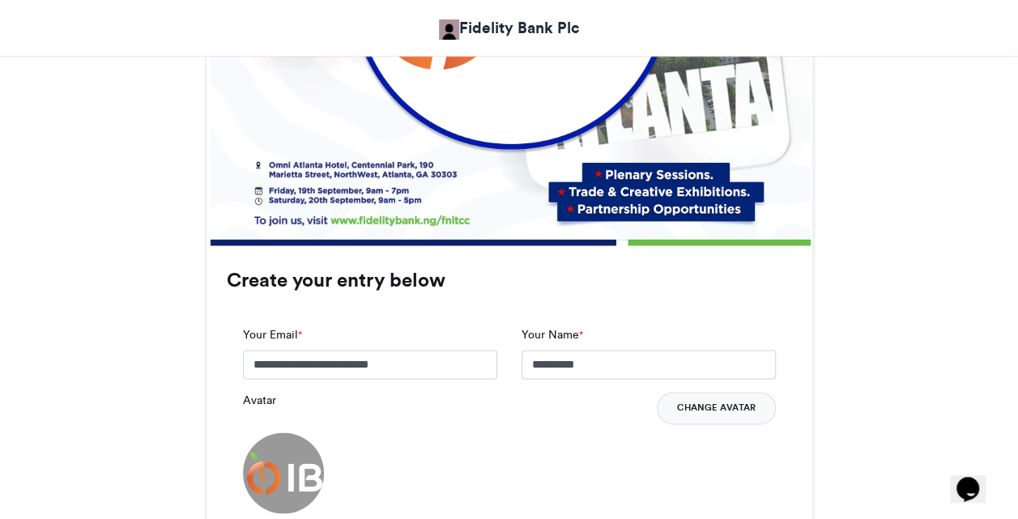
click at [688, 406] on button "Change Avatar" at bounding box center [716, 408] width 119 height 32
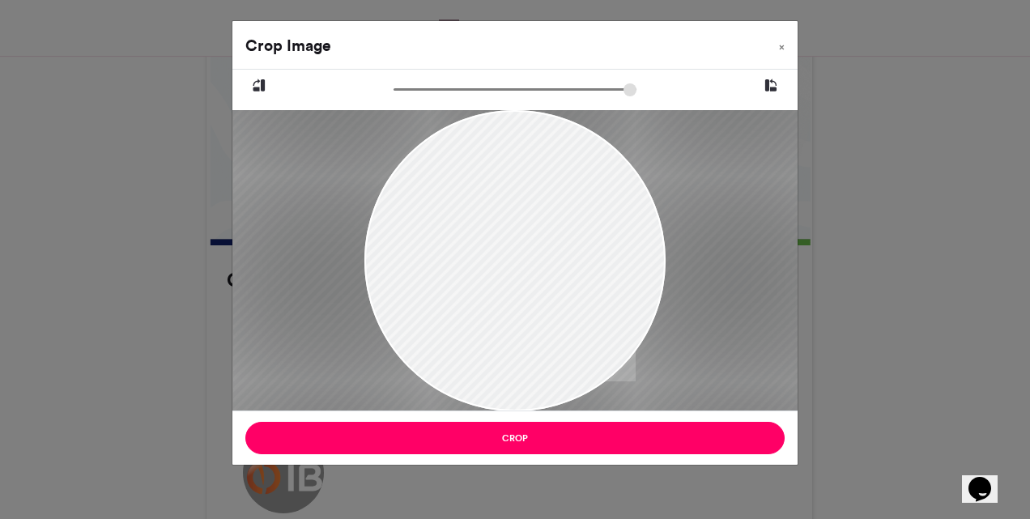
drag, startPoint x: 417, startPoint y: 289, endPoint x: 633, endPoint y: 257, distance: 218.6
click at [633, 257] on div at bounding box center [731, 260] width 996 height 301
drag, startPoint x: 492, startPoint y: 292, endPoint x: 641, endPoint y: 287, distance: 149.1
click at [641, 287] on div at bounding box center [862, 260] width 996 height 301
click at [786, 45] on button "×" at bounding box center [782, 43] width 32 height 45
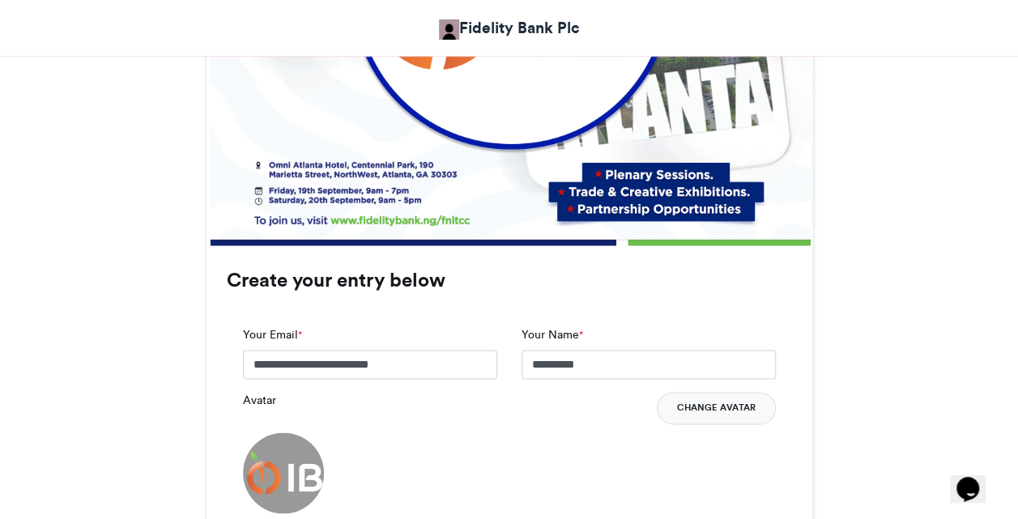
click at [689, 409] on button "Change Avatar" at bounding box center [716, 408] width 119 height 32
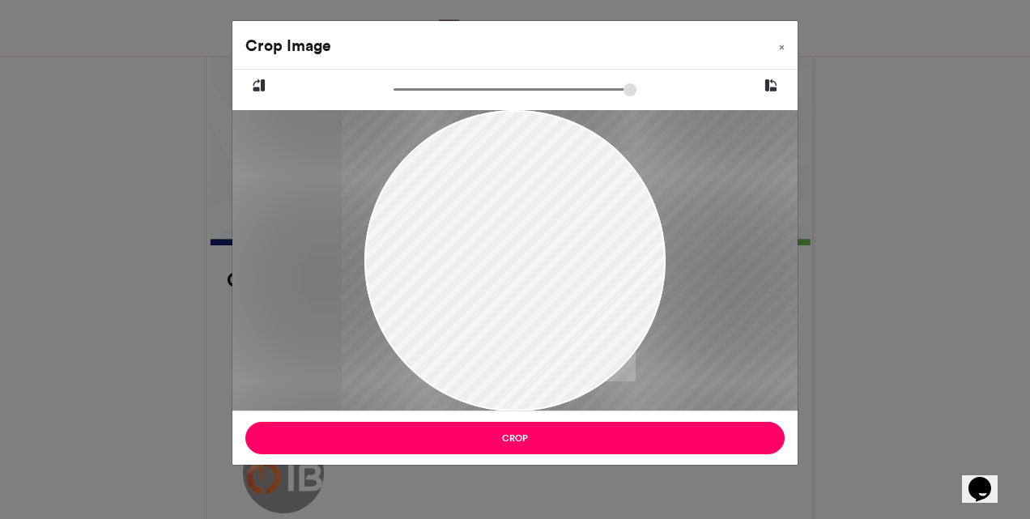
drag, startPoint x: 443, startPoint y: 285, endPoint x: 557, endPoint y: 276, distance: 114.5
click at [557, 276] on div at bounding box center [629, 260] width 574 height 301
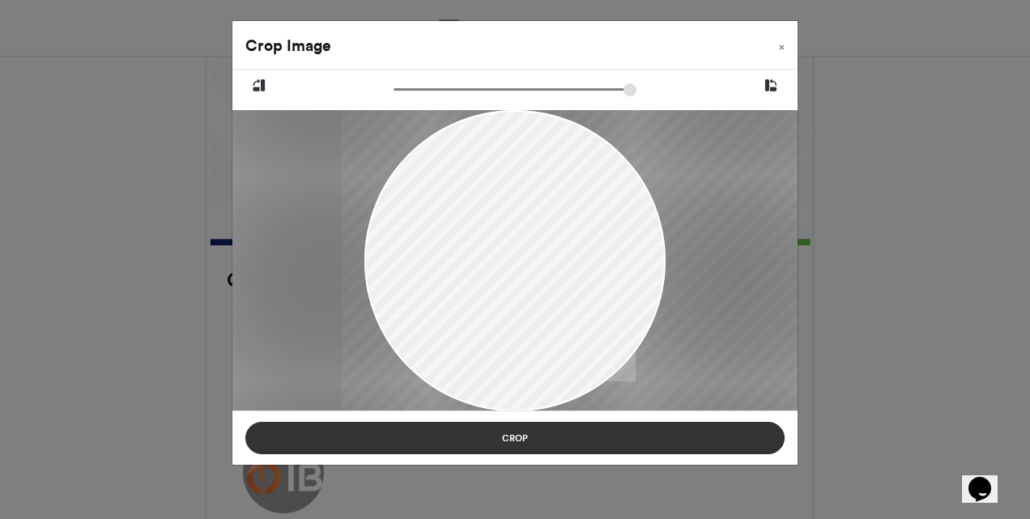
click at [573, 439] on button "Crop" at bounding box center [514, 438] width 539 height 32
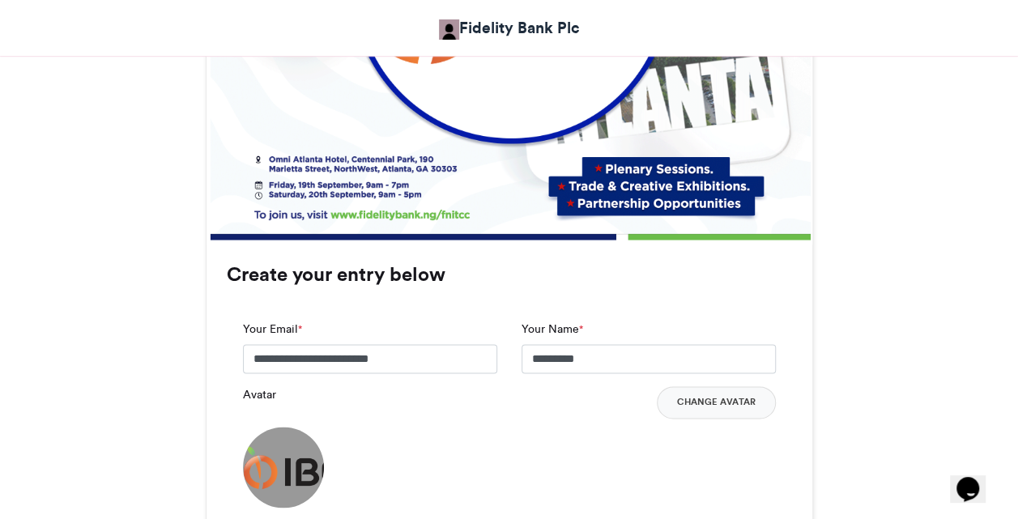
scroll to position [1027, 0]
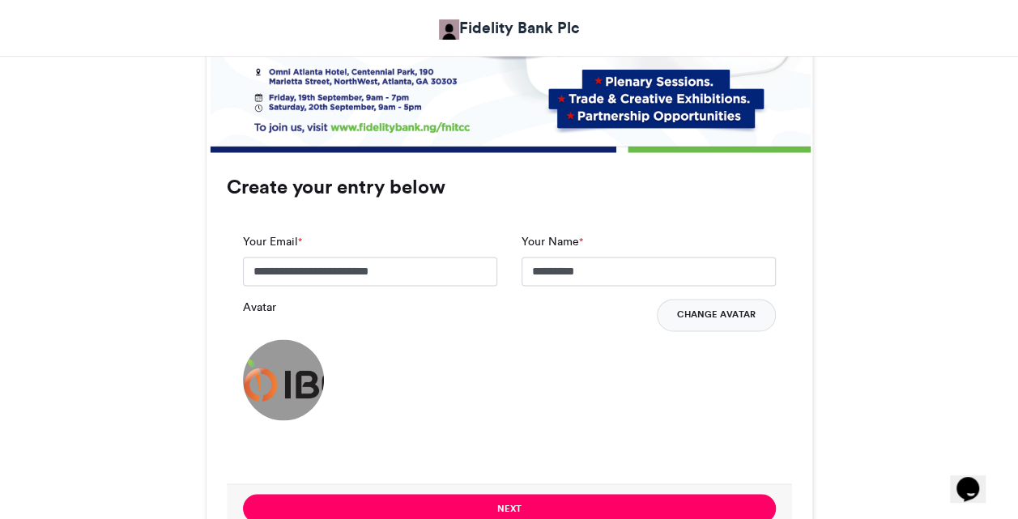
click at [700, 311] on button "Change Avatar" at bounding box center [716, 315] width 119 height 32
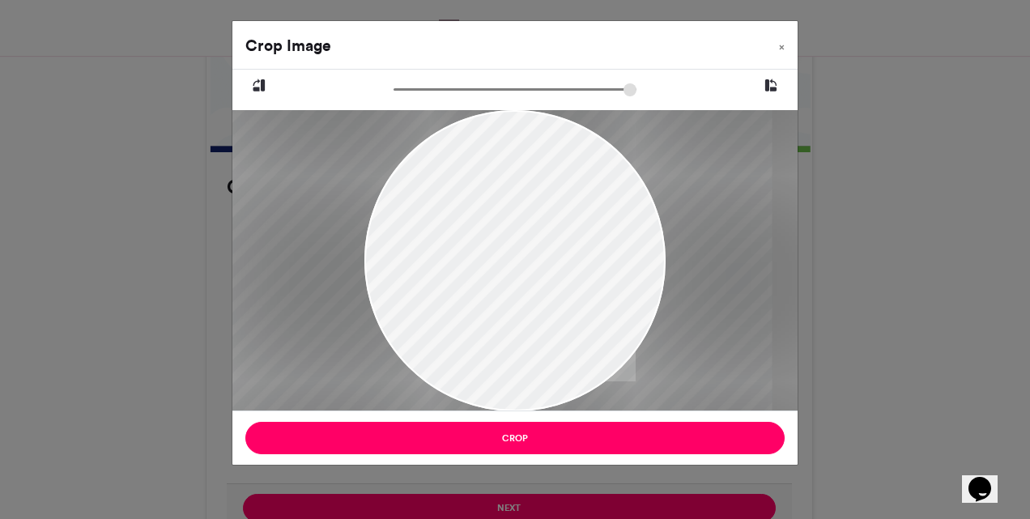
drag, startPoint x: 422, startPoint y: 288, endPoint x: 392, endPoint y: 277, distance: 32.0
click at [392, 277] on div at bounding box center [485, 260] width 575 height 301
type input "*****"
drag, startPoint x: 392, startPoint y: 277, endPoint x: 445, endPoint y: 261, distance: 55.1
click at [445, 261] on div at bounding box center [537, 260] width 575 height 301
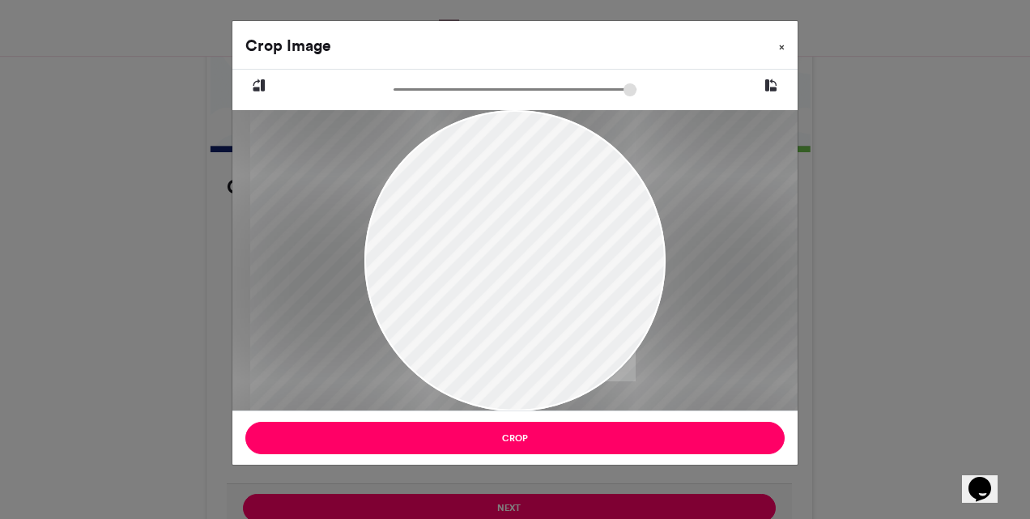
click at [786, 46] on button "×" at bounding box center [782, 43] width 32 height 45
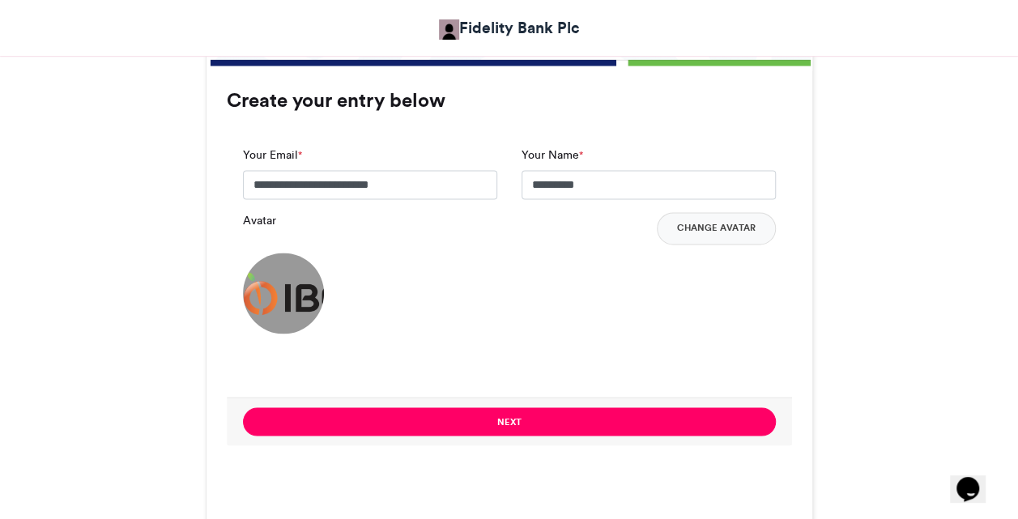
scroll to position [1112, 0]
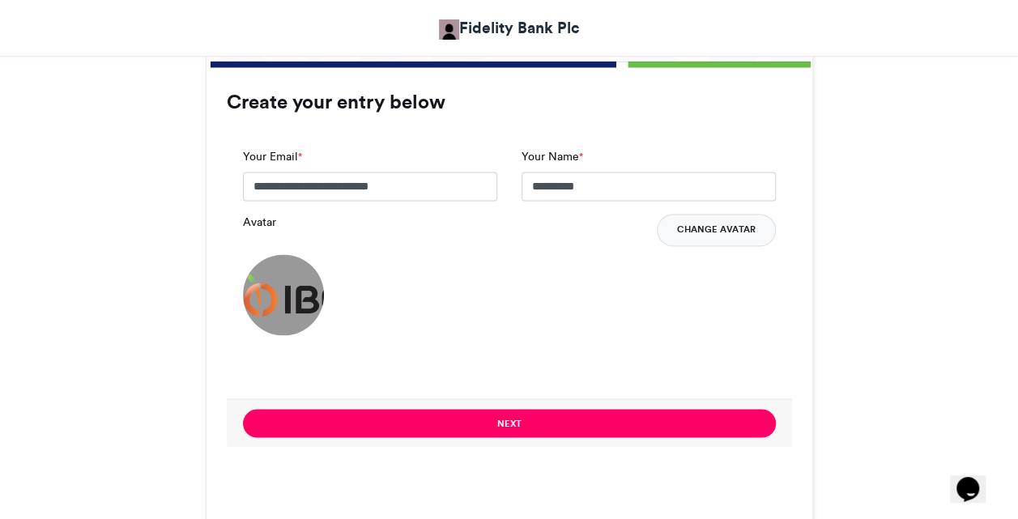
click at [679, 238] on button "Change Avatar" at bounding box center [716, 230] width 119 height 32
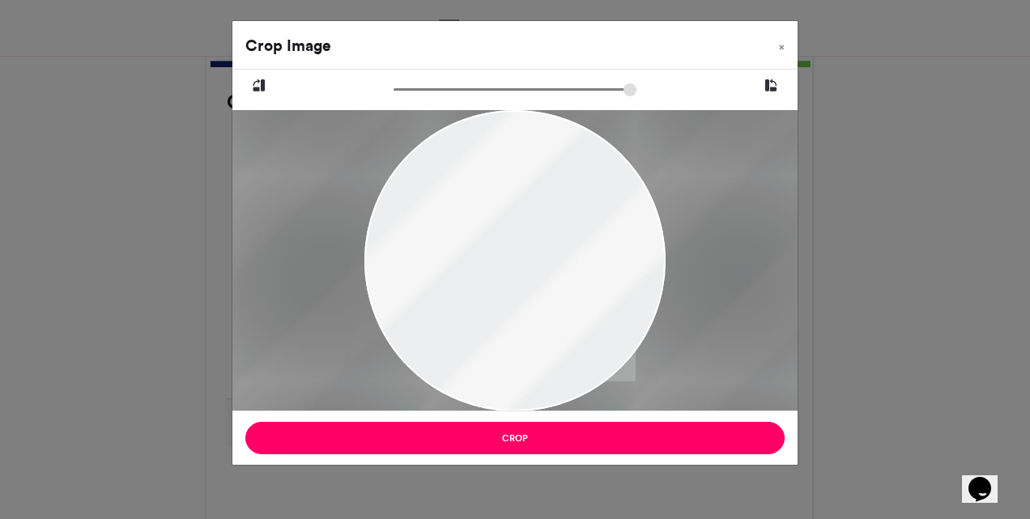
drag, startPoint x: 431, startPoint y: 287, endPoint x: 397, endPoint y: 272, distance: 37.0
click at [397, 272] on div at bounding box center [481, 260] width 1003 height 301
click at [781, 49] on span "×" at bounding box center [782, 47] width 6 height 10
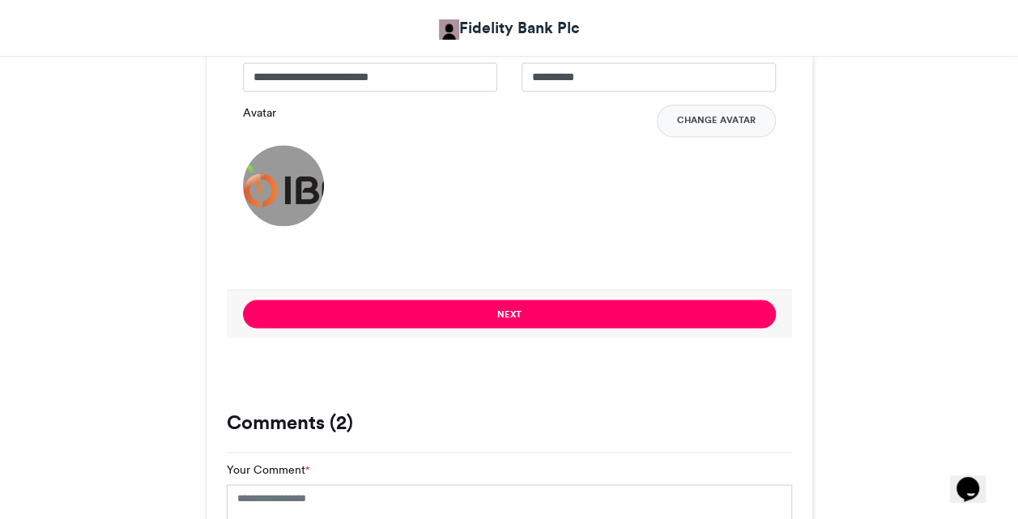
scroll to position [1223, 0]
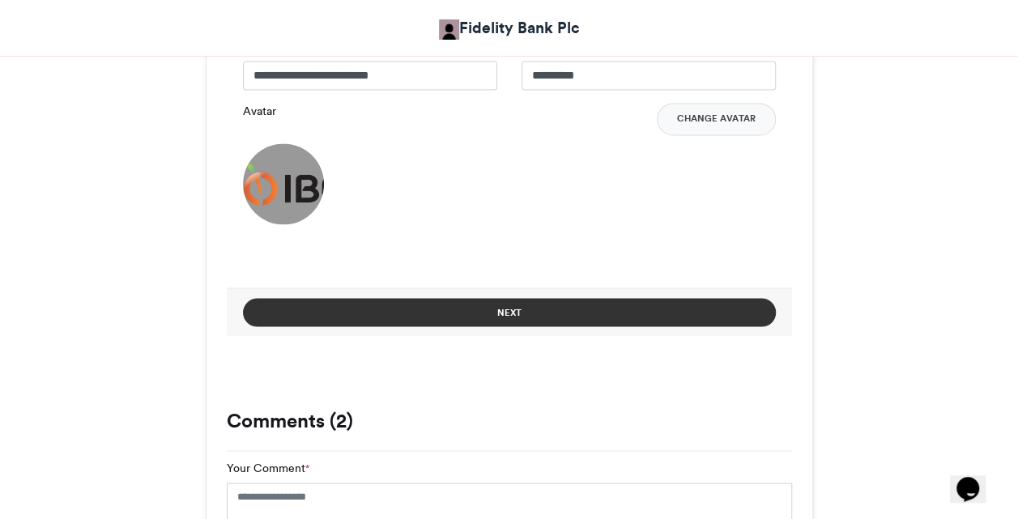
click at [546, 313] on button "Next" at bounding box center [509, 312] width 533 height 28
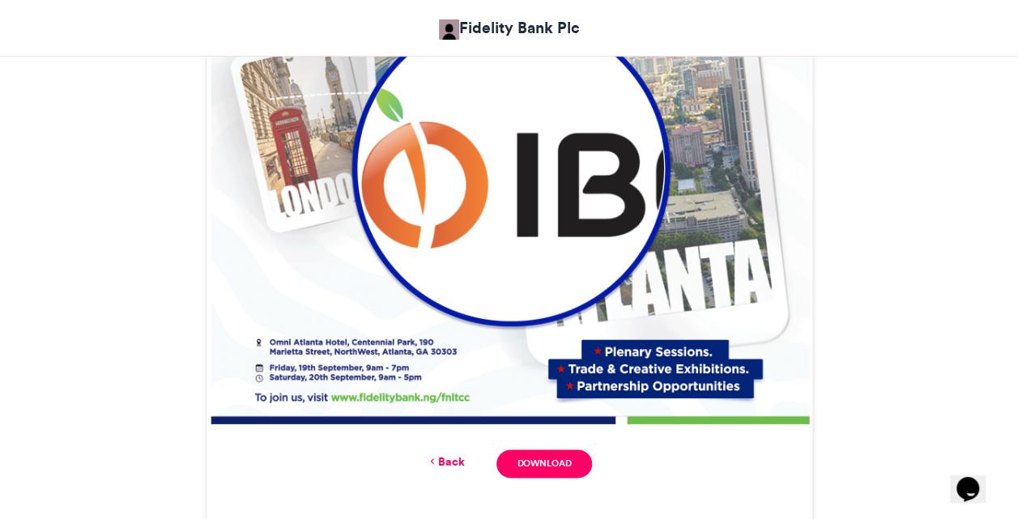
scroll to position [757, 0]
